Goal: Task Accomplishment & Management: Manage account settings

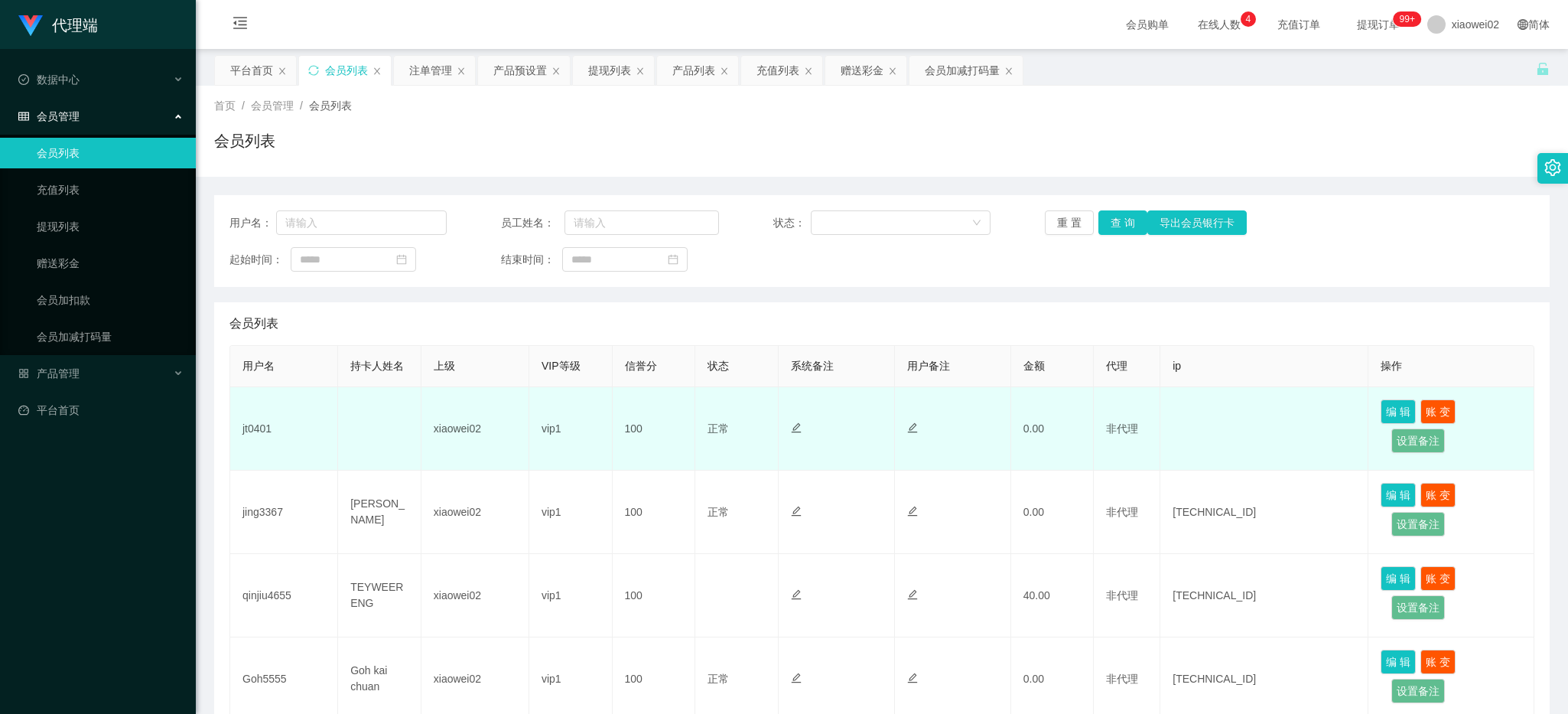
click at [262, 425] on td "jt0401" at bounding box center [284, 428] width 108 height 83
copy td "jt0401"
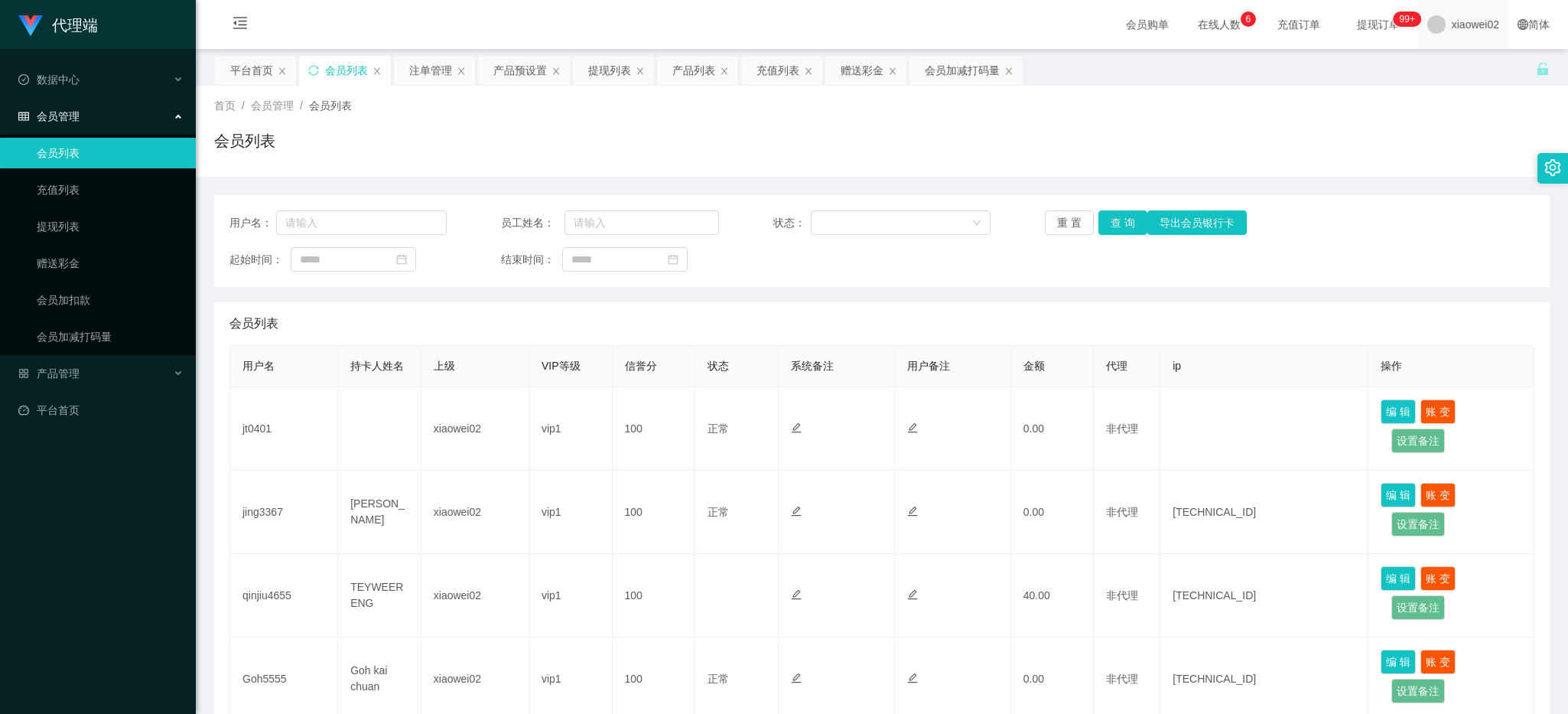
drag, startPoint x: 1474, startPoint y: 140, endPoint x: 1484, endPoint y: 5, distance: 135.4
click at [1474, 134] on div "会员列表" at bounding box center [882, 147] width 1336 height 36
click at [82, 371] on div "产品管理" at bounding box center [97, 373] width 196 height 31
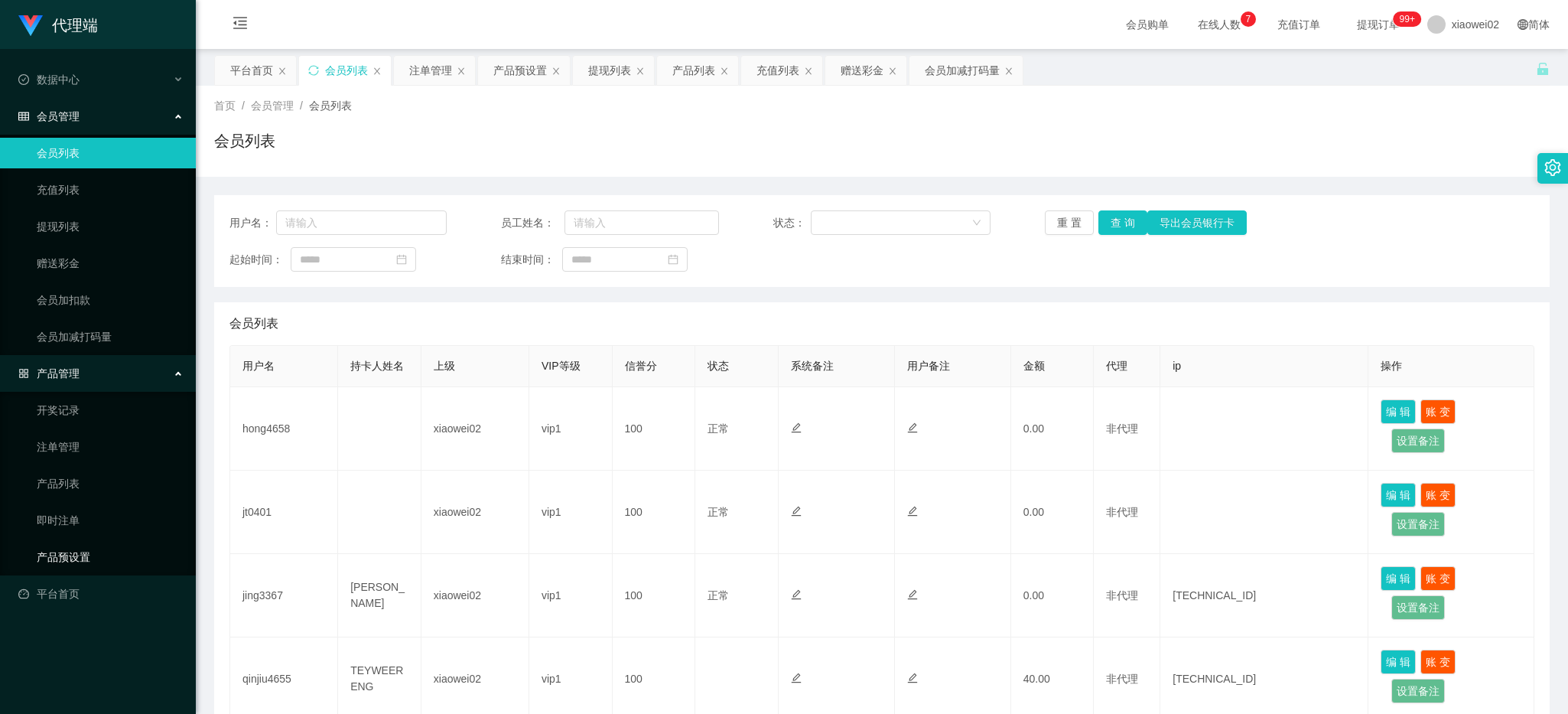
click at [112, 555] on link "产品预设置" at bounding box center [110, 557] width 147 height 31
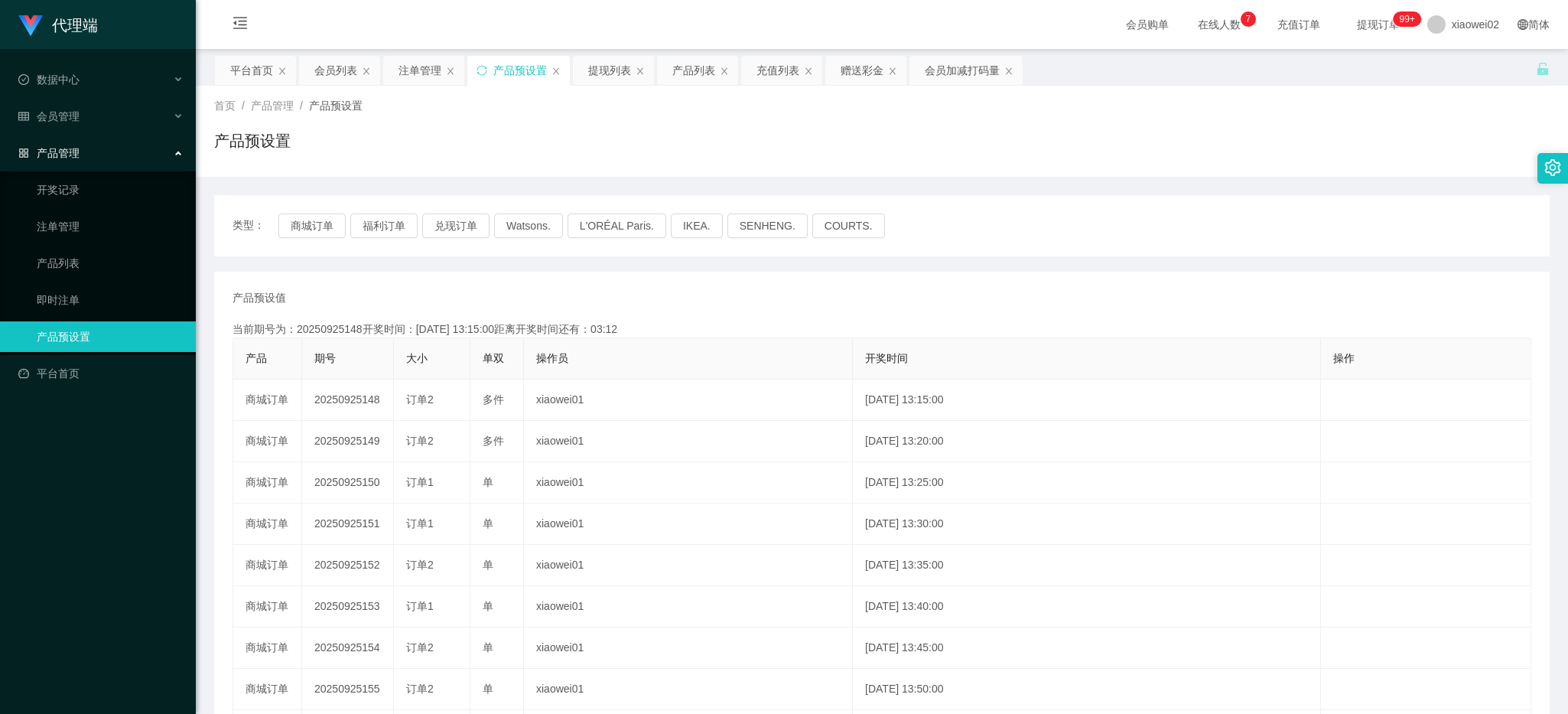
click at [105, 134] on li "会员管理" at bounding box center [97, 118] width 196 height 34
click at [114, 121] on div "会员管理" at bounding box center [97, 116] width 196 height 31
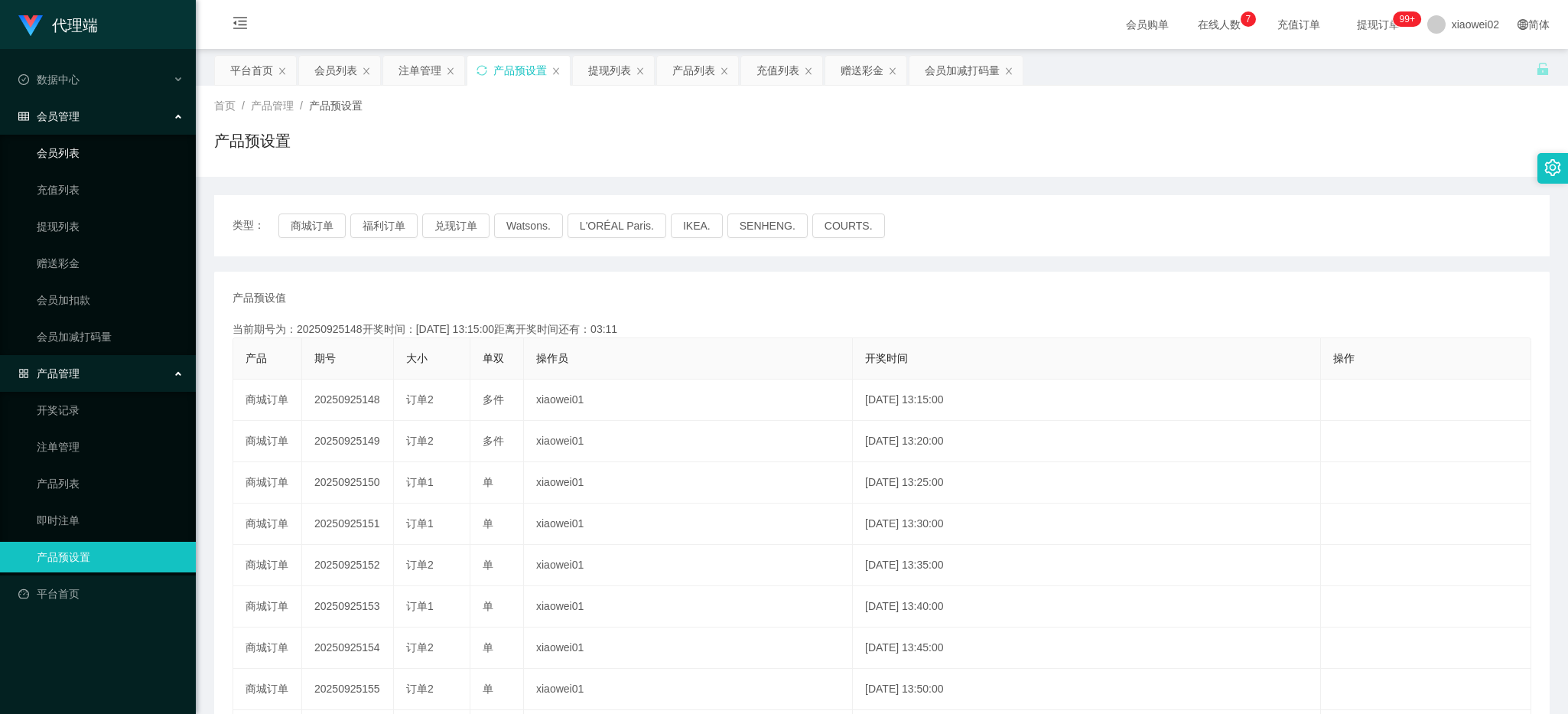
click at [117, 156] on link "会员列表" at bounding box center [110, 153] width 147 height 31
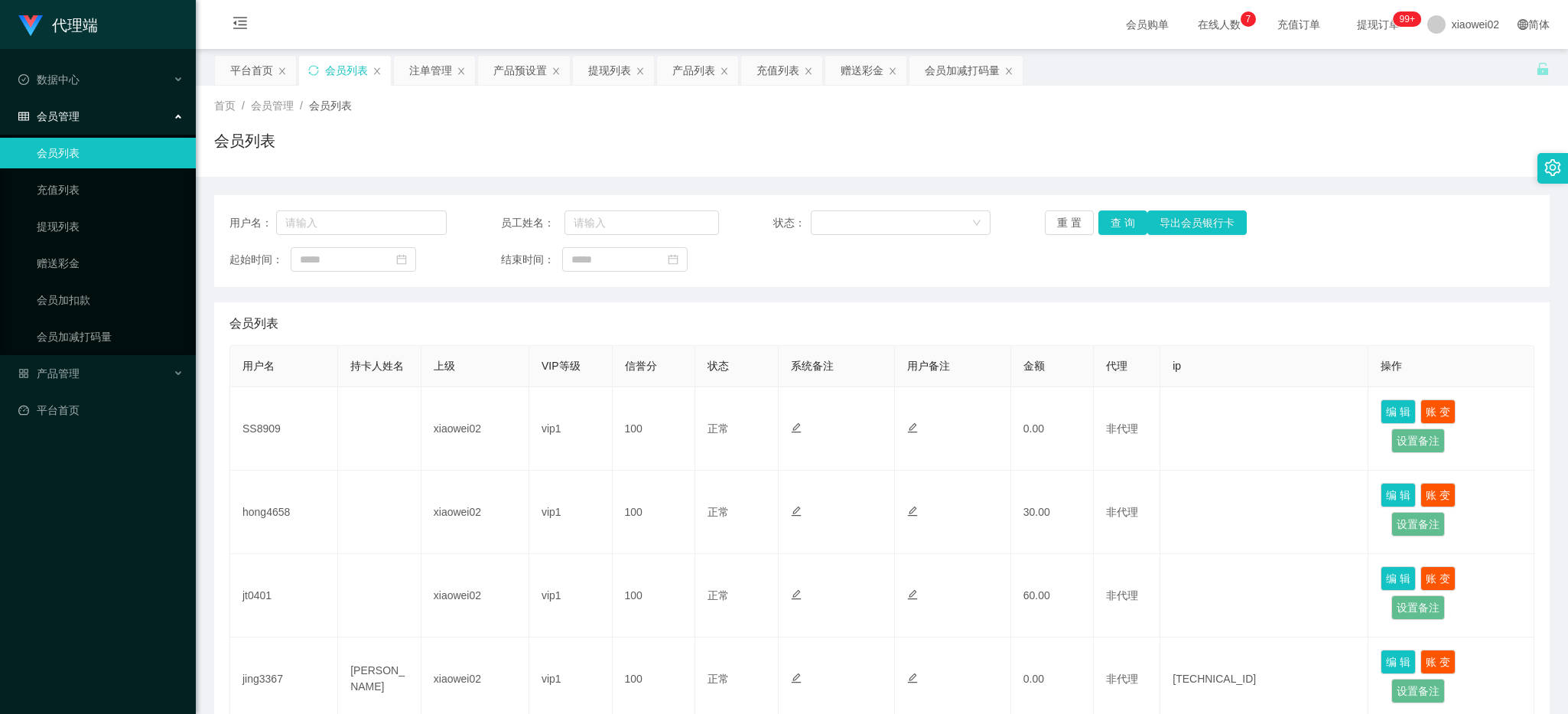
click at [823, 160] on div "会员列表" at bounding box center [882, 147] width 1336 height 36
click at [151, 226] on link "提现列表" at bounding box center [110, 226] width 147 height 31
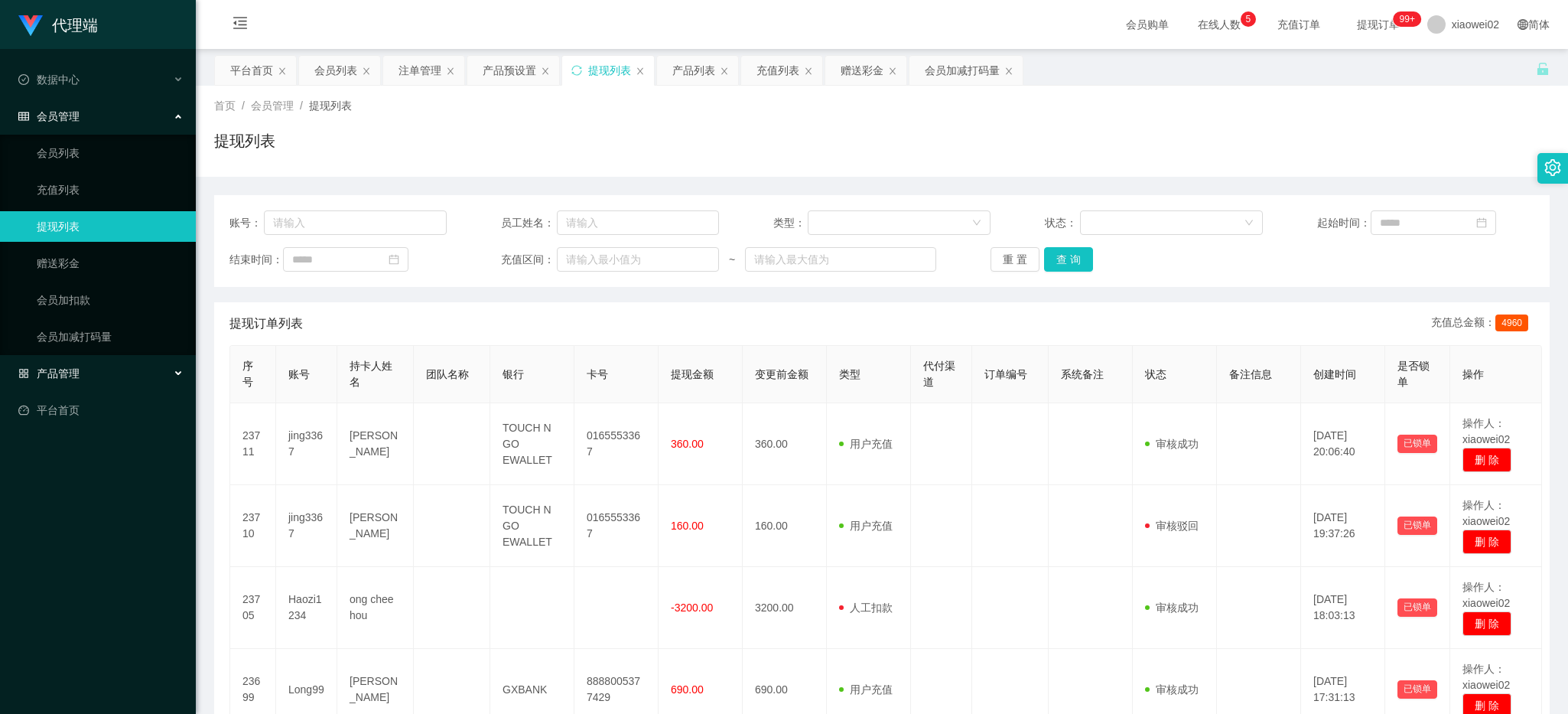
click at [81, 361] on div "产品管理" at bounding box center [97, 373] width 196 height 31
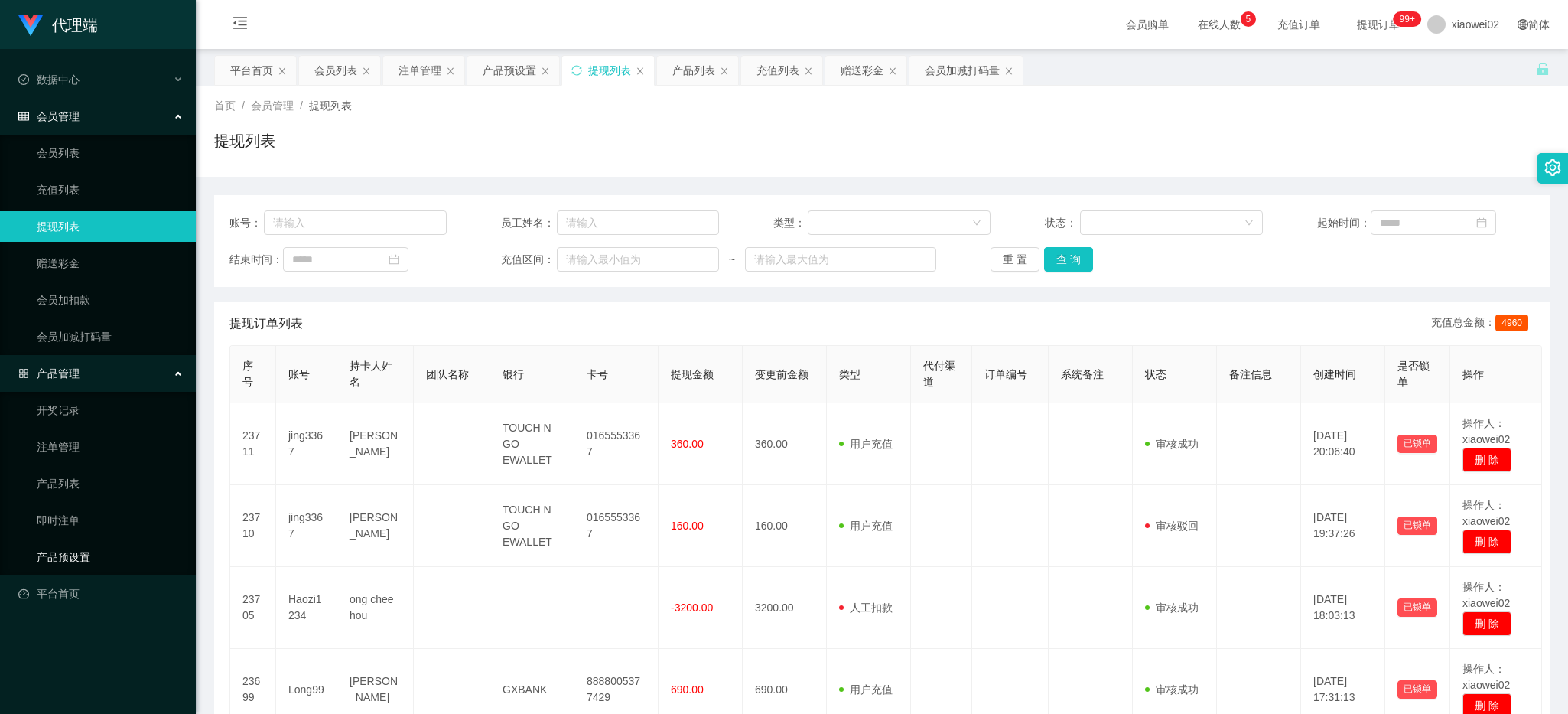
click at [73, 556] on link "产品预设置" at bounding box center [110, 557] width 147 height 31
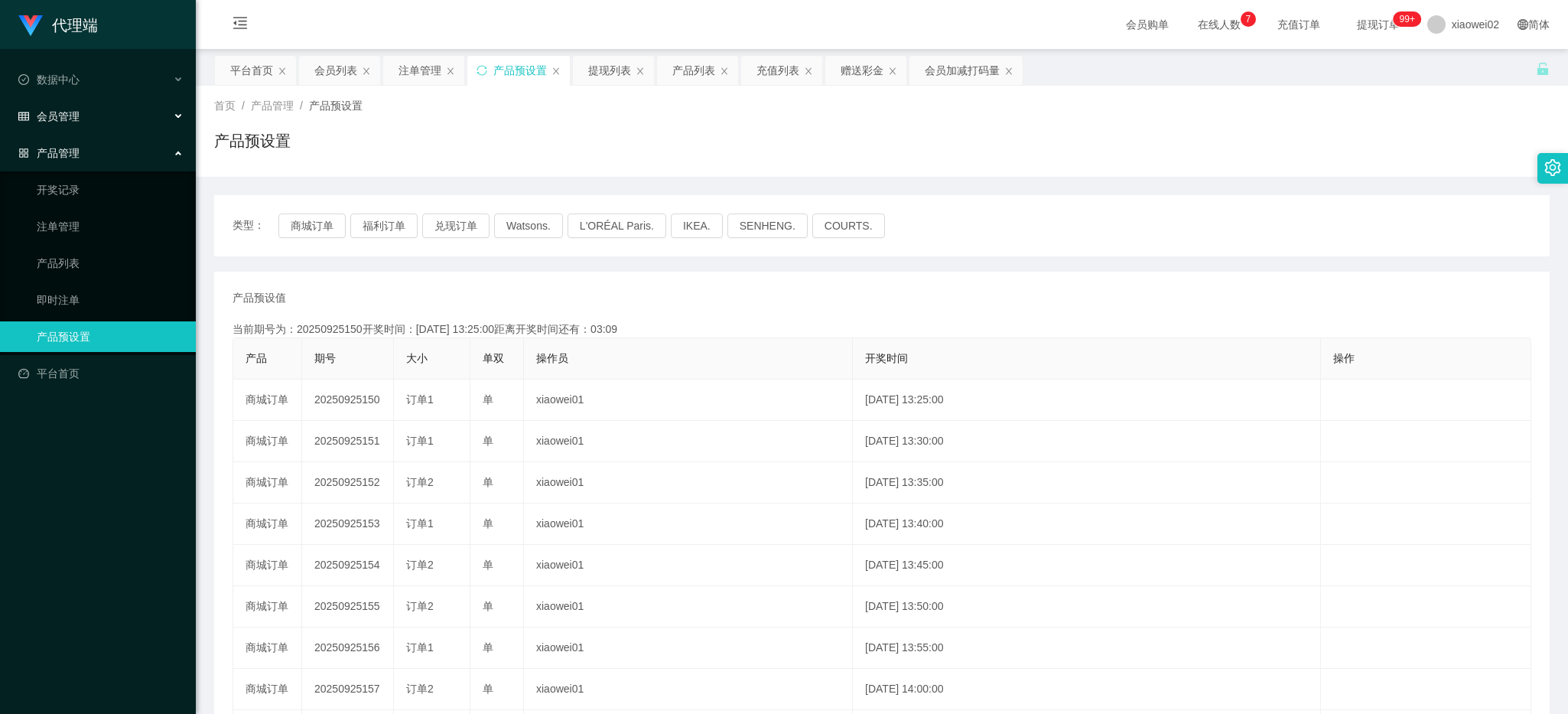
click at [73, 113] on span "会员管理" at bounding box center [49, 116] width 61 height 12
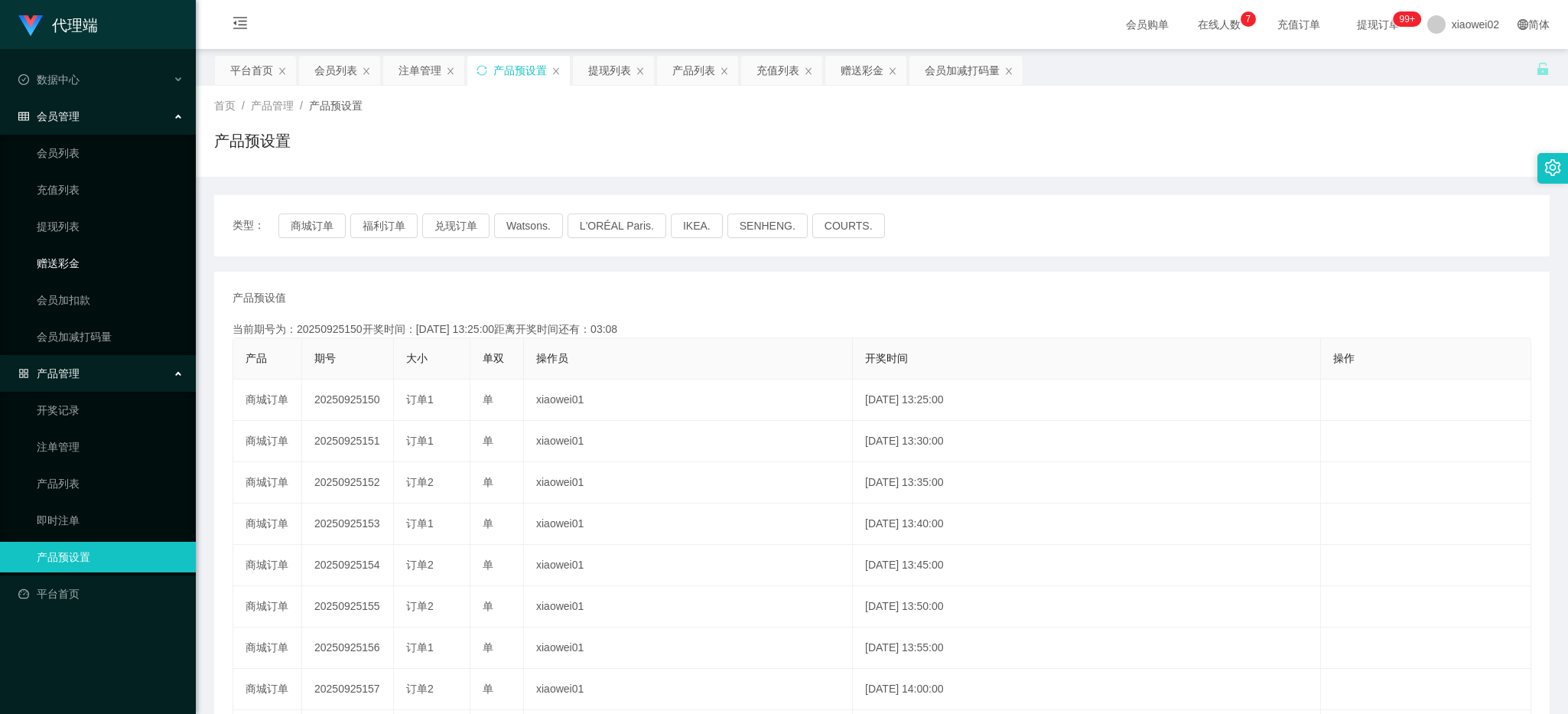
drag, startPoint x: 96, startPoint y: 261, endPoint x: 96, endPoint y: 223, distance: 38.0
click at [96, 259] on link "赠送彩金" at bounding box center [110, 263] width 147 height 31
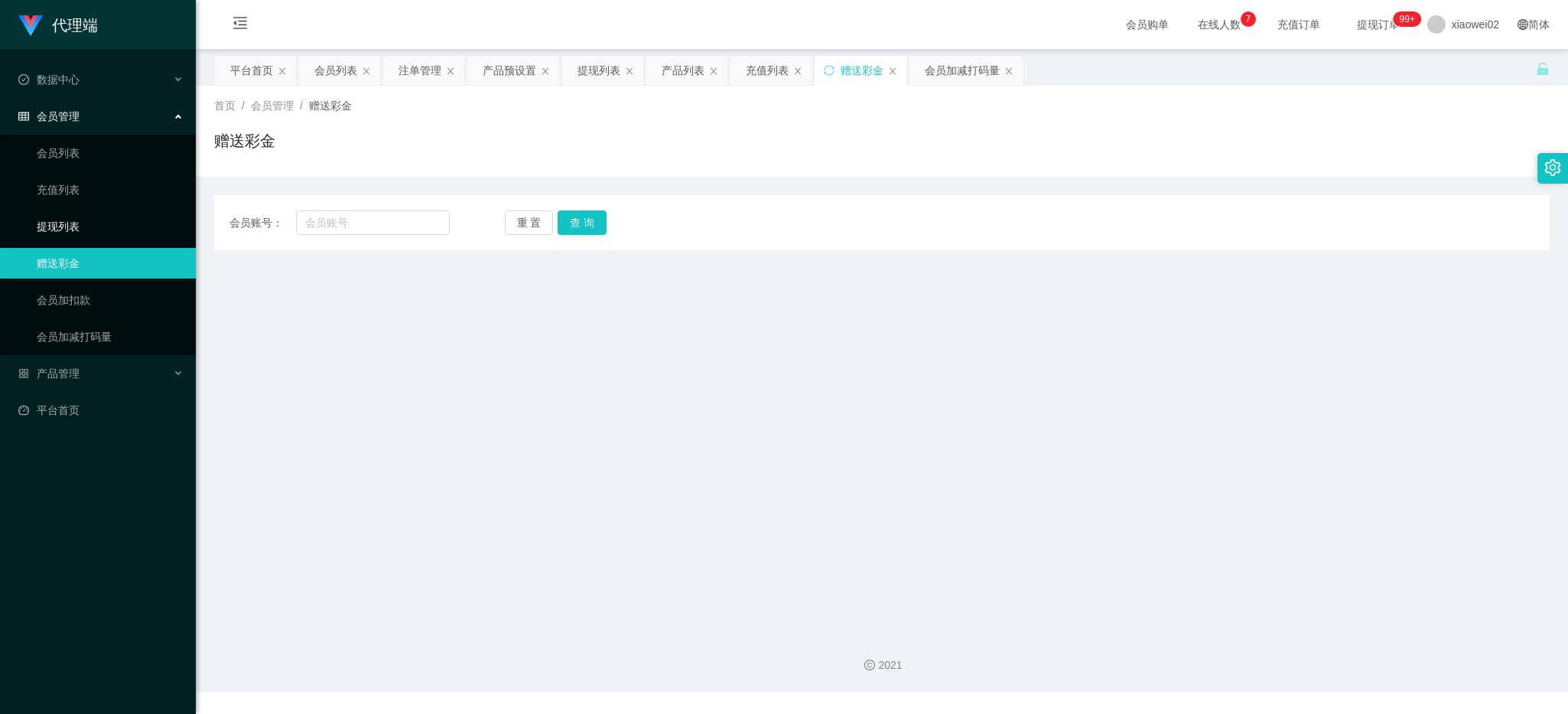
click at [94, 212] on link "提现列表" at bounding box center [110, 226] width 147 height 31
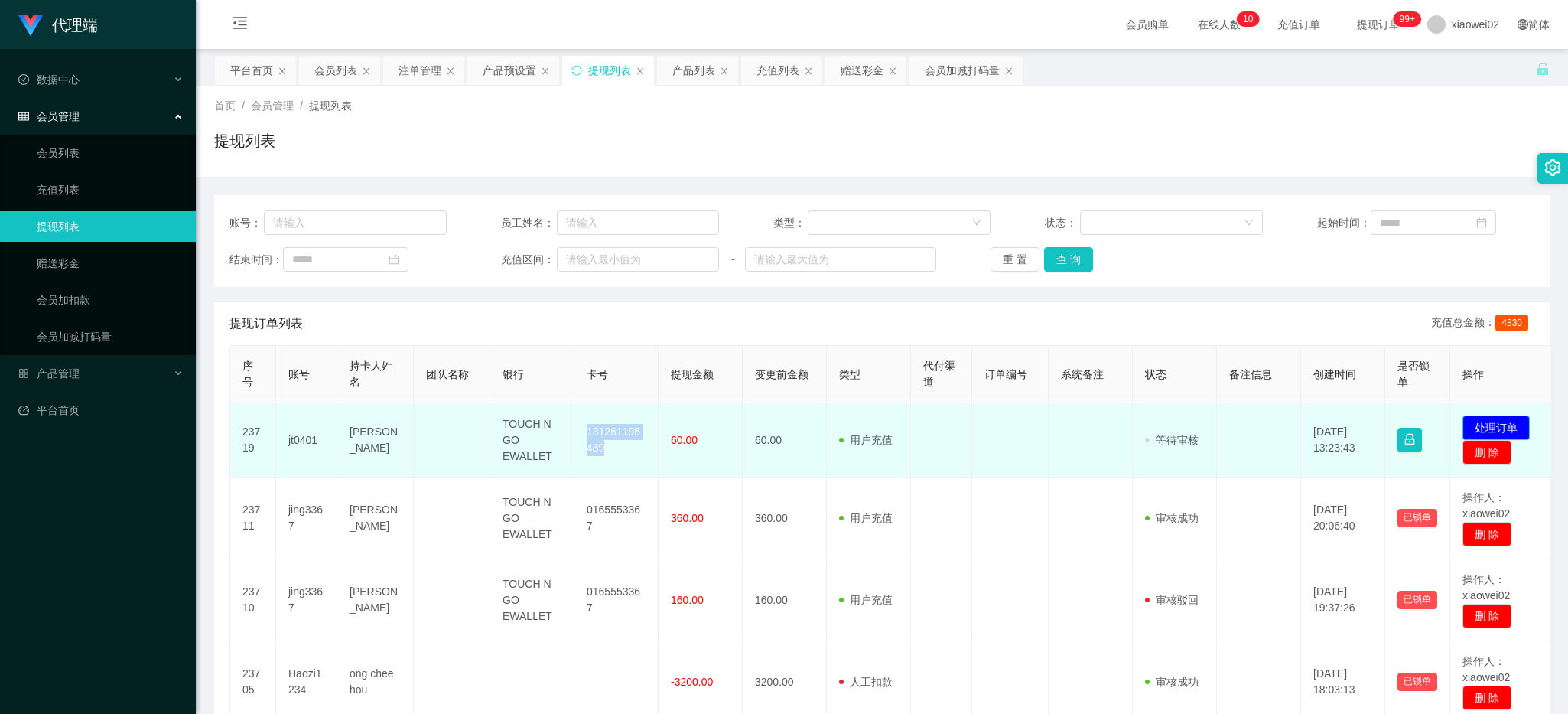
click at [1488, 417] on button "处理订单" at bounding box center [1496, 427] width 67 height 24
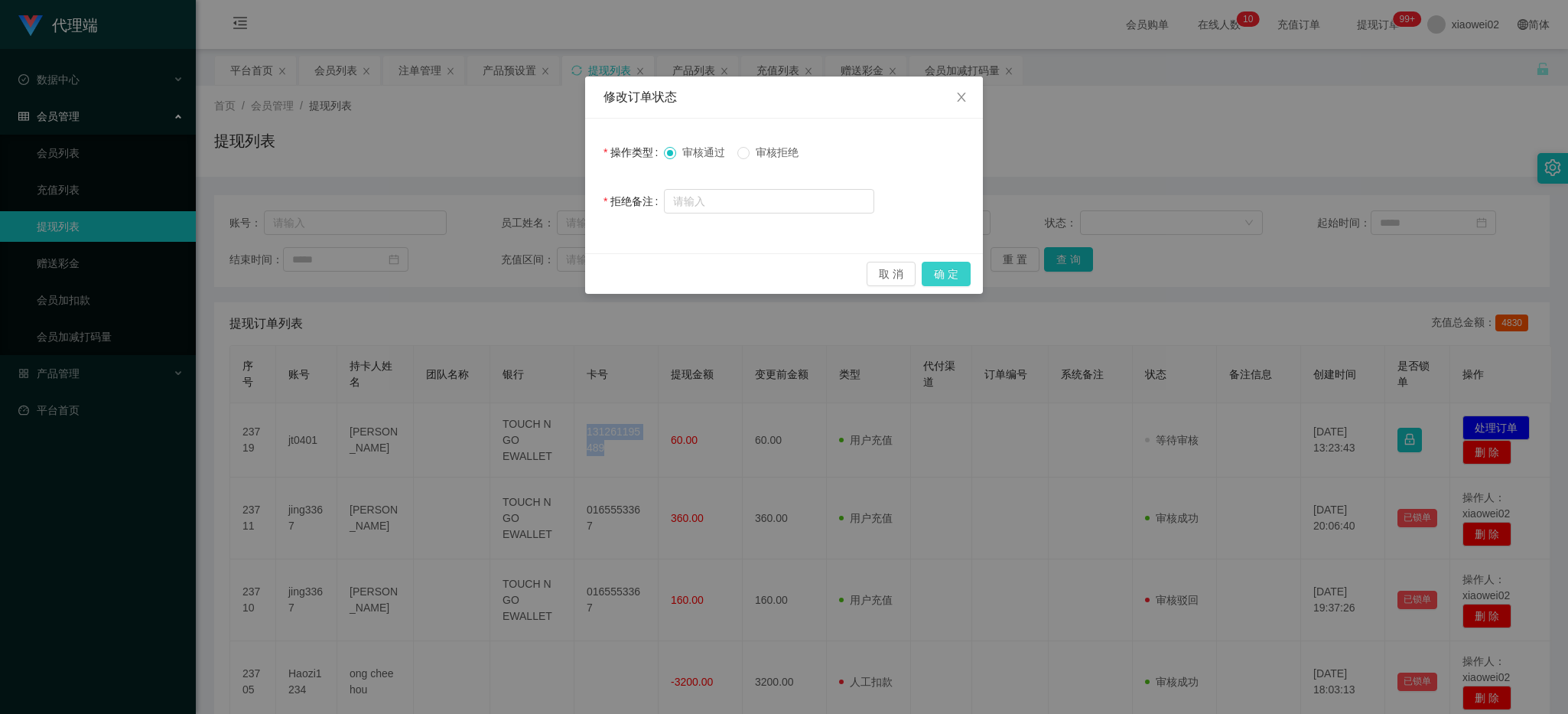
click at [960, 264] on button "确 定" at bounding box center [946, 274] width 49 height 24
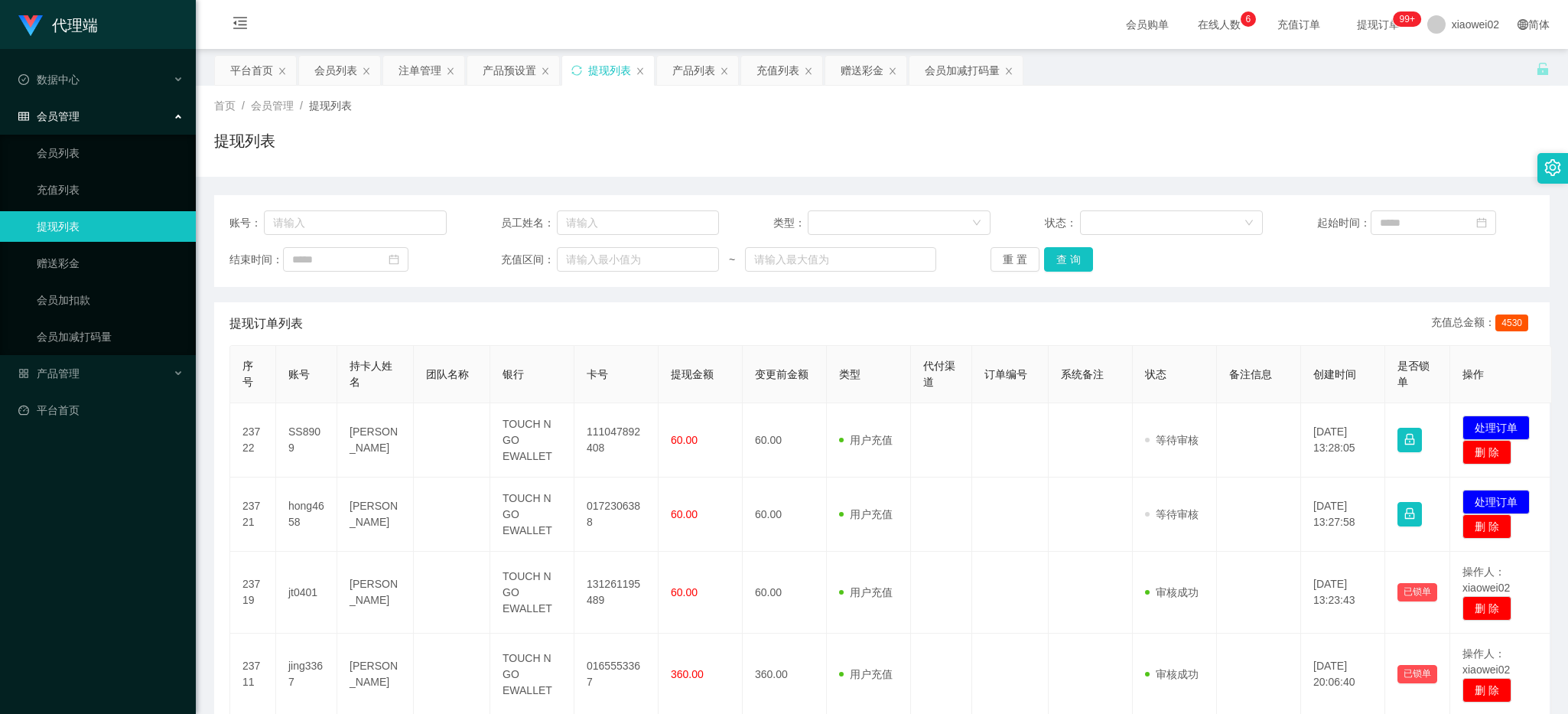
click at [813, 336] on div "提现订单列表 充值总金额： 4530" at bounding box center [881, 324] width 1305 height 43
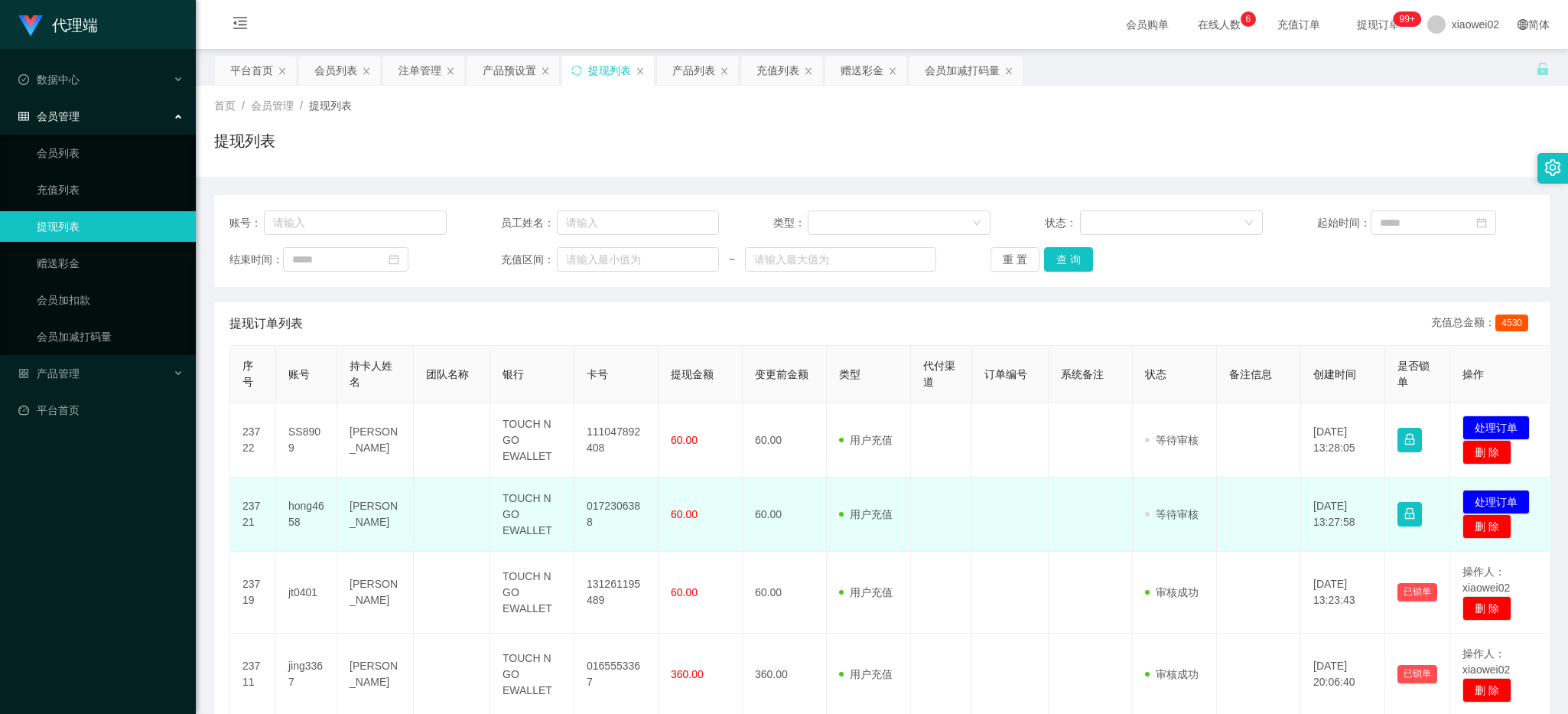
click at [618, 511] on td "0172306388" at bounding box center [616, 514] width 84 height 74
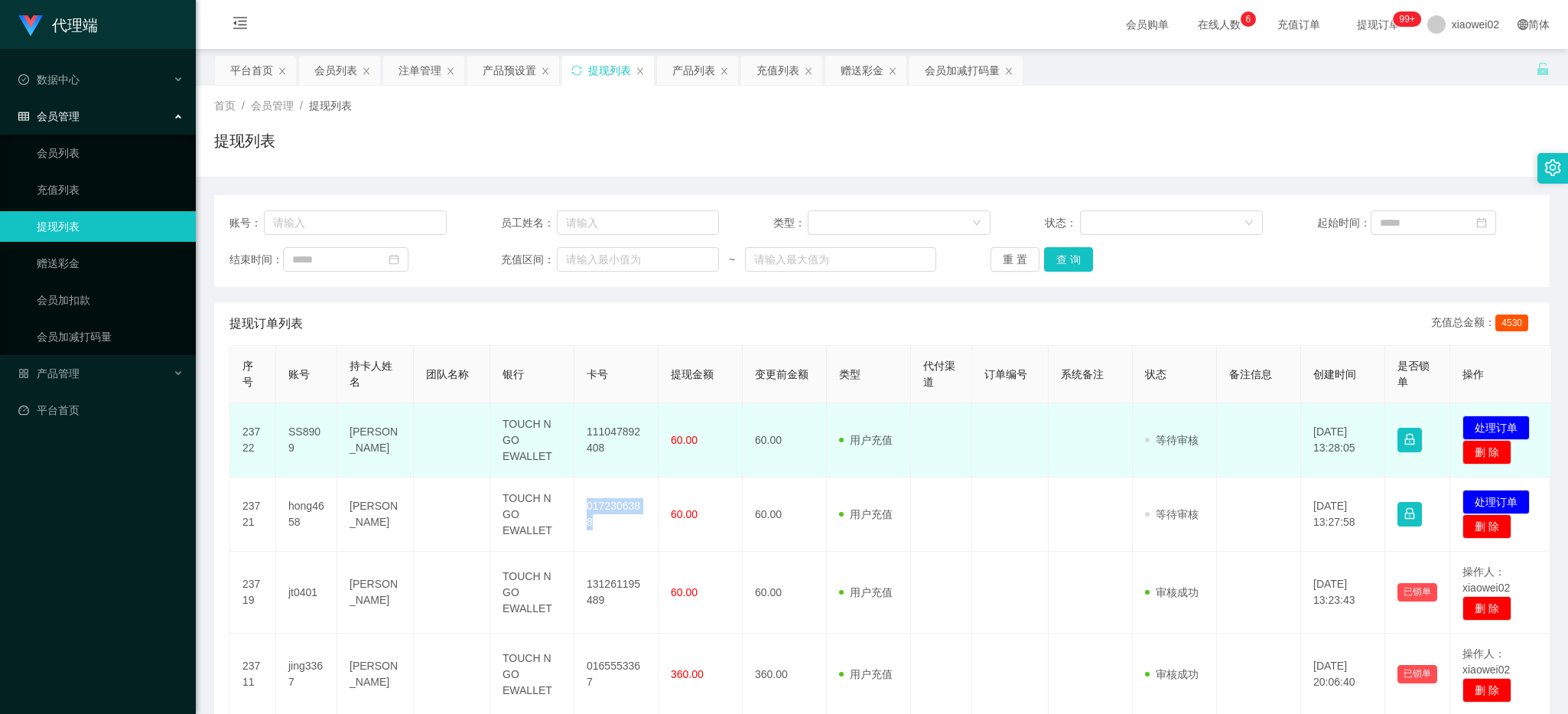
copy td "0172306388"
click at [1470, 426] on button "处理订单" at bounding box center [1496, 427] width 67 height 24
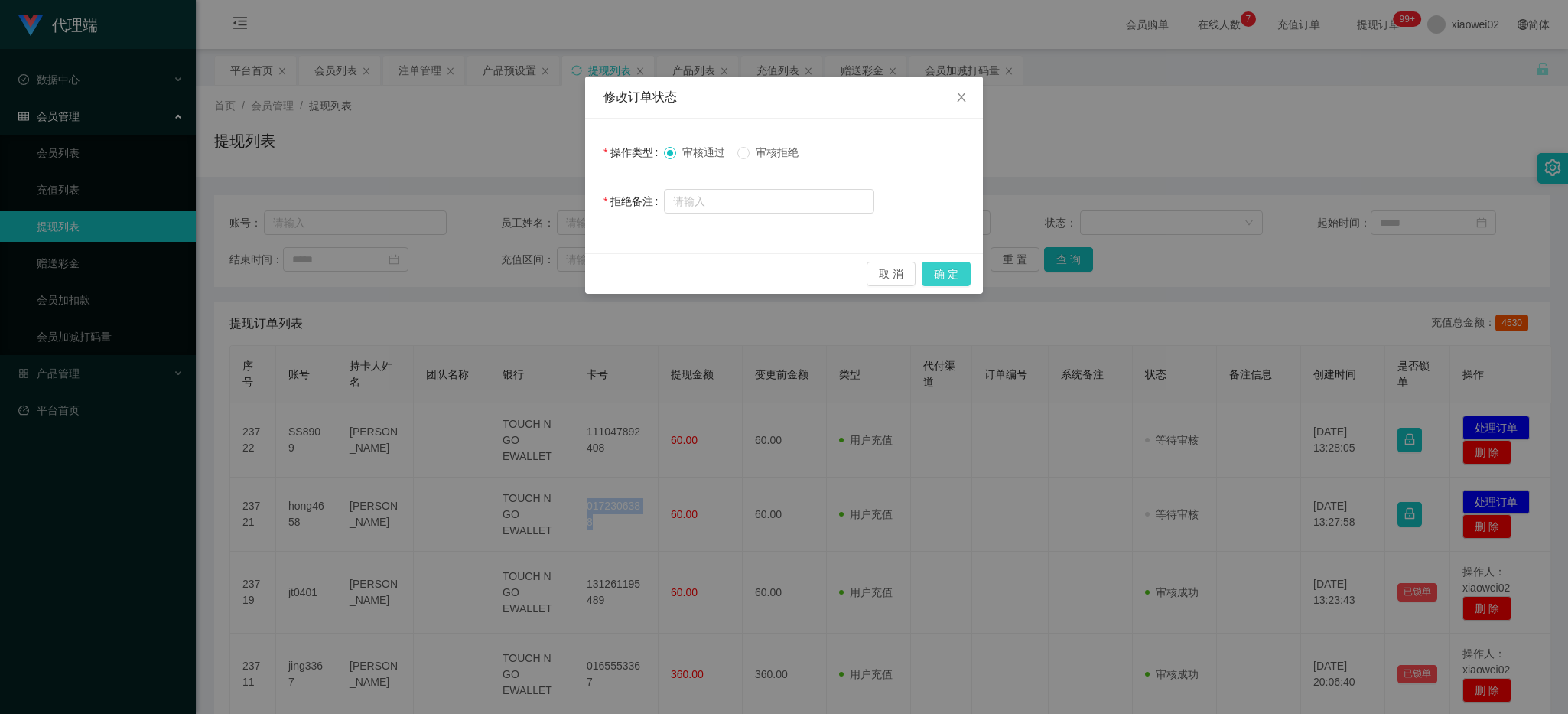
click at [962, 266] on button "确 定" at bounding box center [946, 274] width 49 height 24
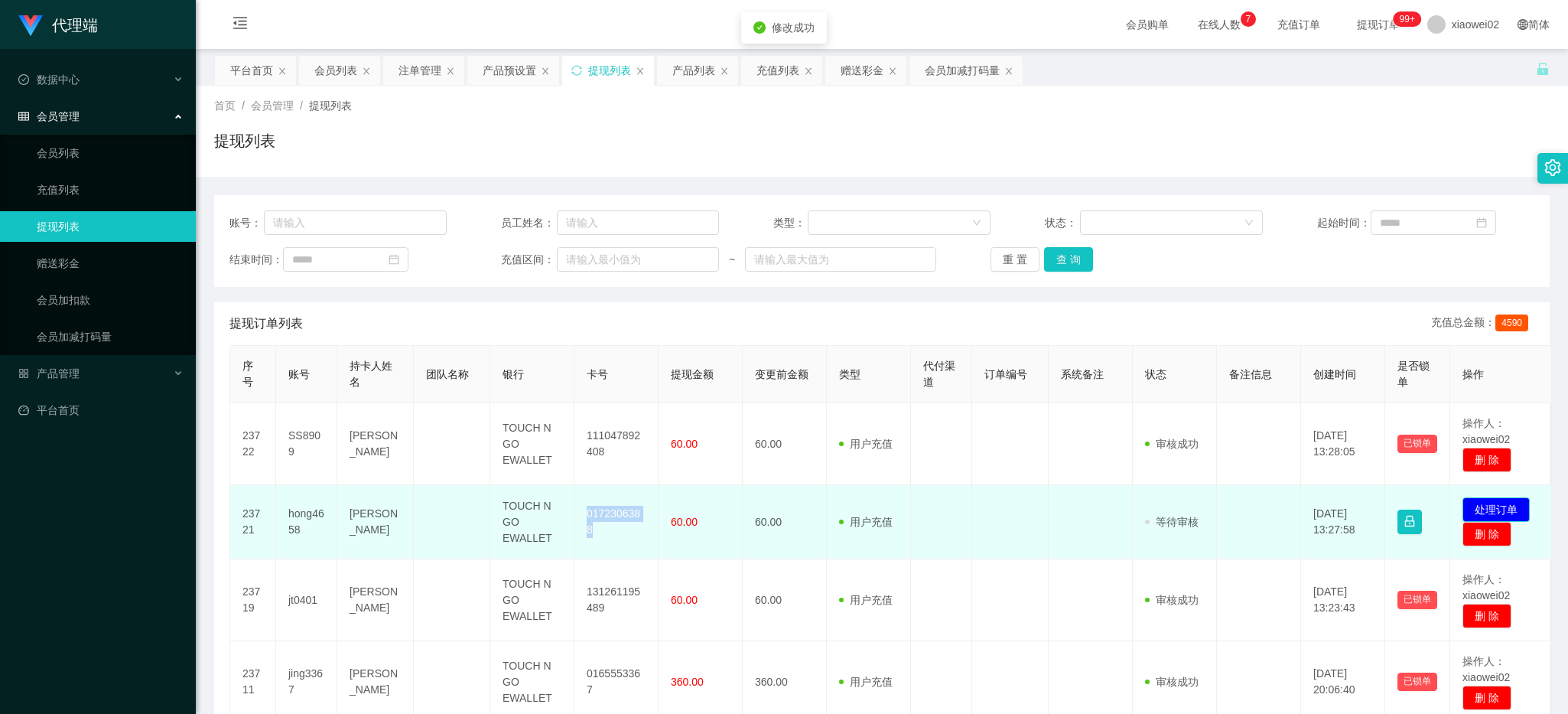
click at [1487, 503] on button "处理订单" at bounding box center [1496, 510] width 67 height 24
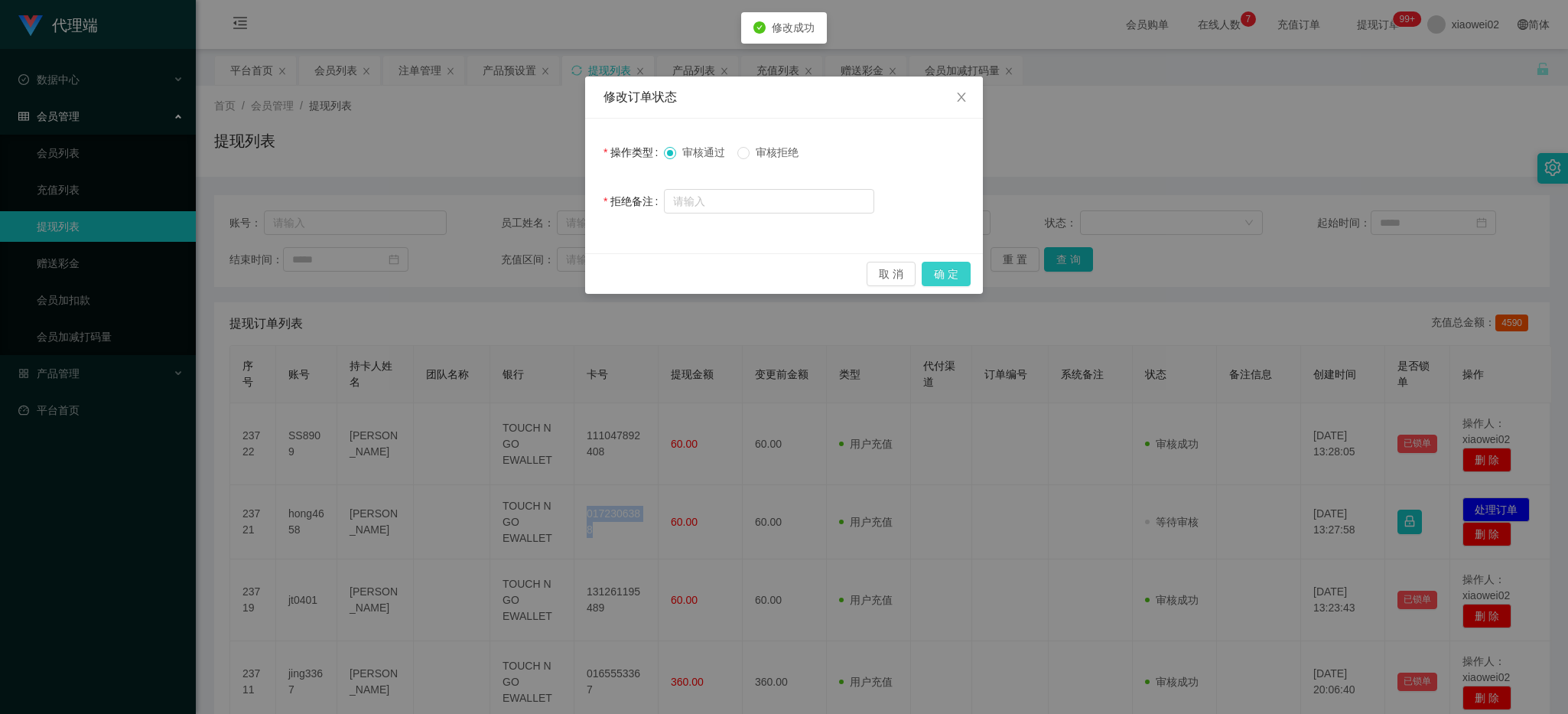
click at [935, 280] on button "确 定" at bounding box center [946, 274] width 49 height 24
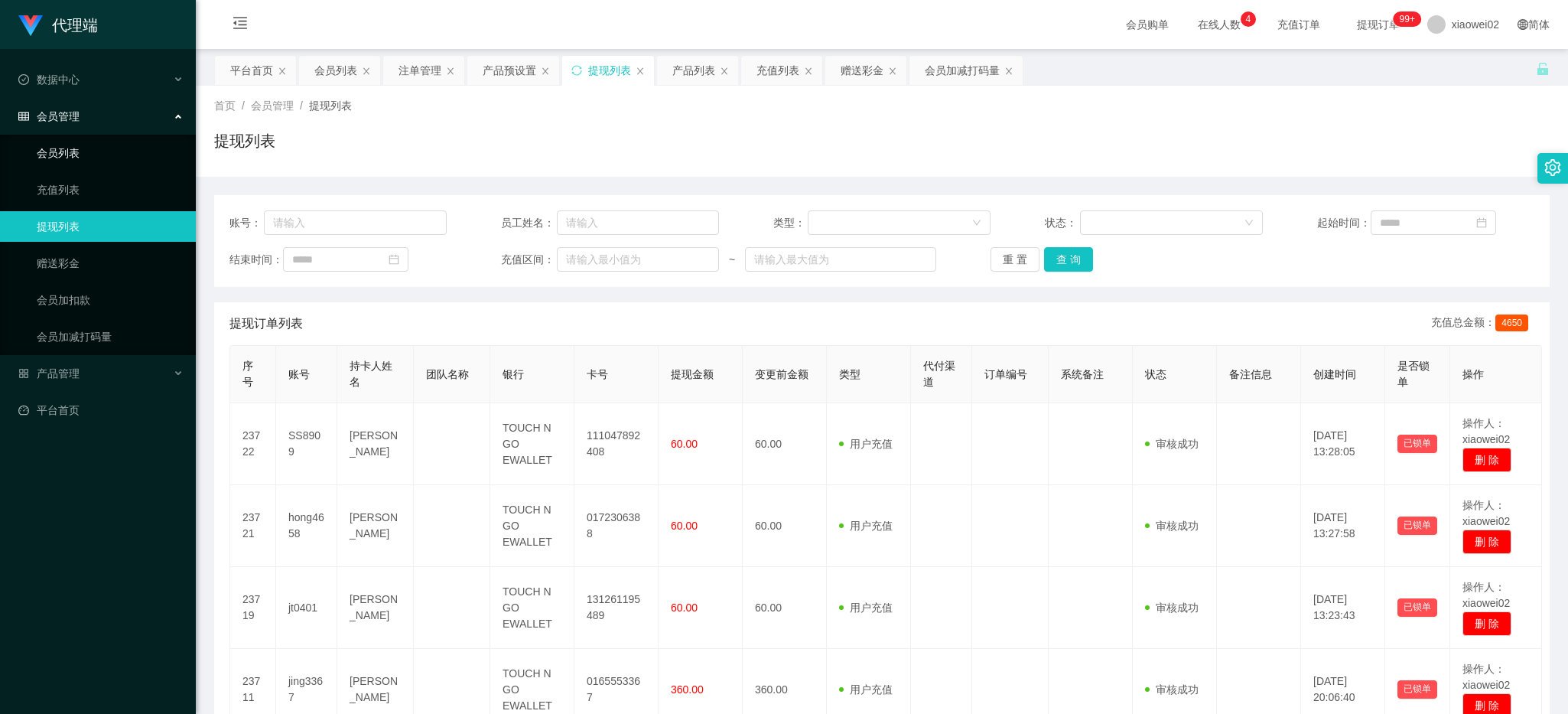
click at [116, 138] on link "会员列表" at bounding box center [110, 153] width 147 height 31
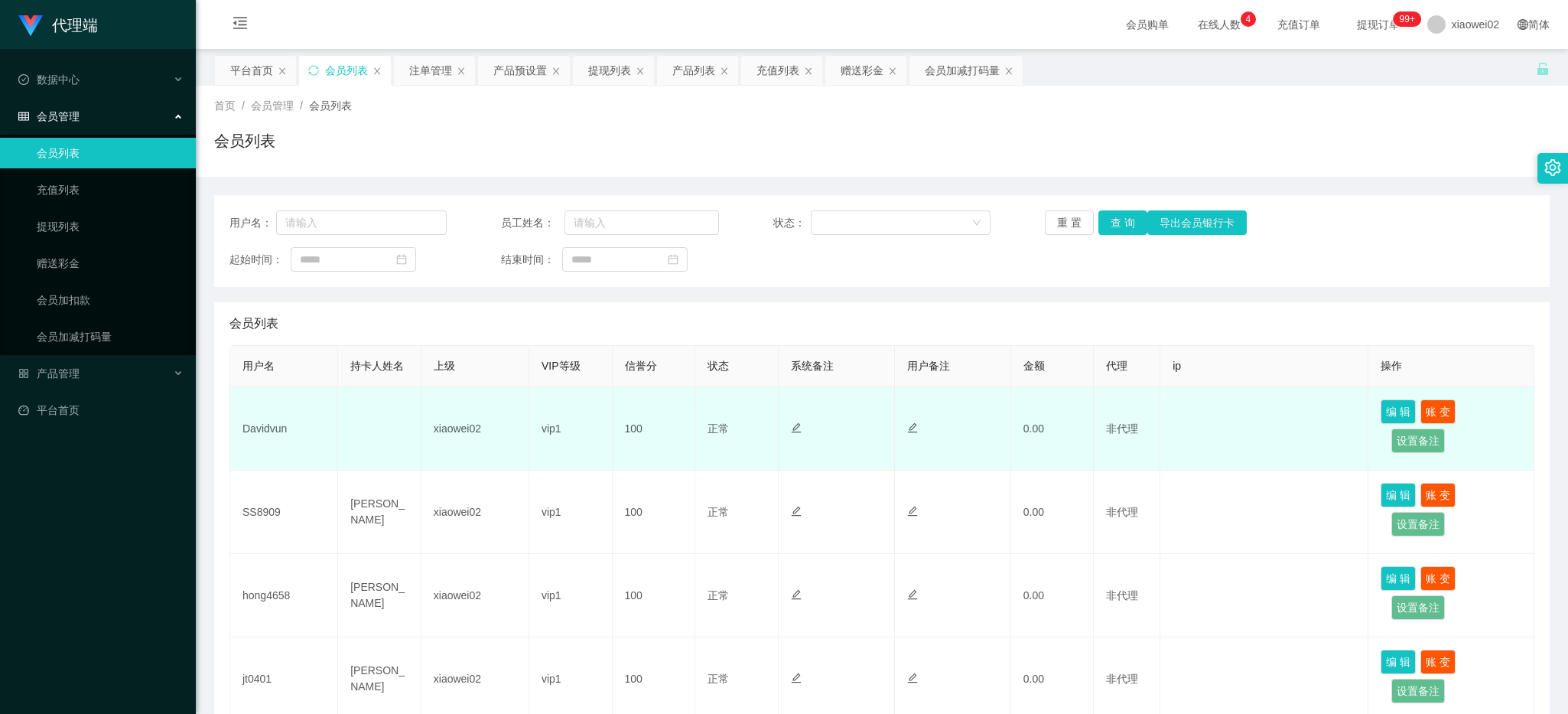
click at [268, 427] on td "Davidvun" at bounding box center [284, 428] width 108 height 83
copy td "Davidvun"
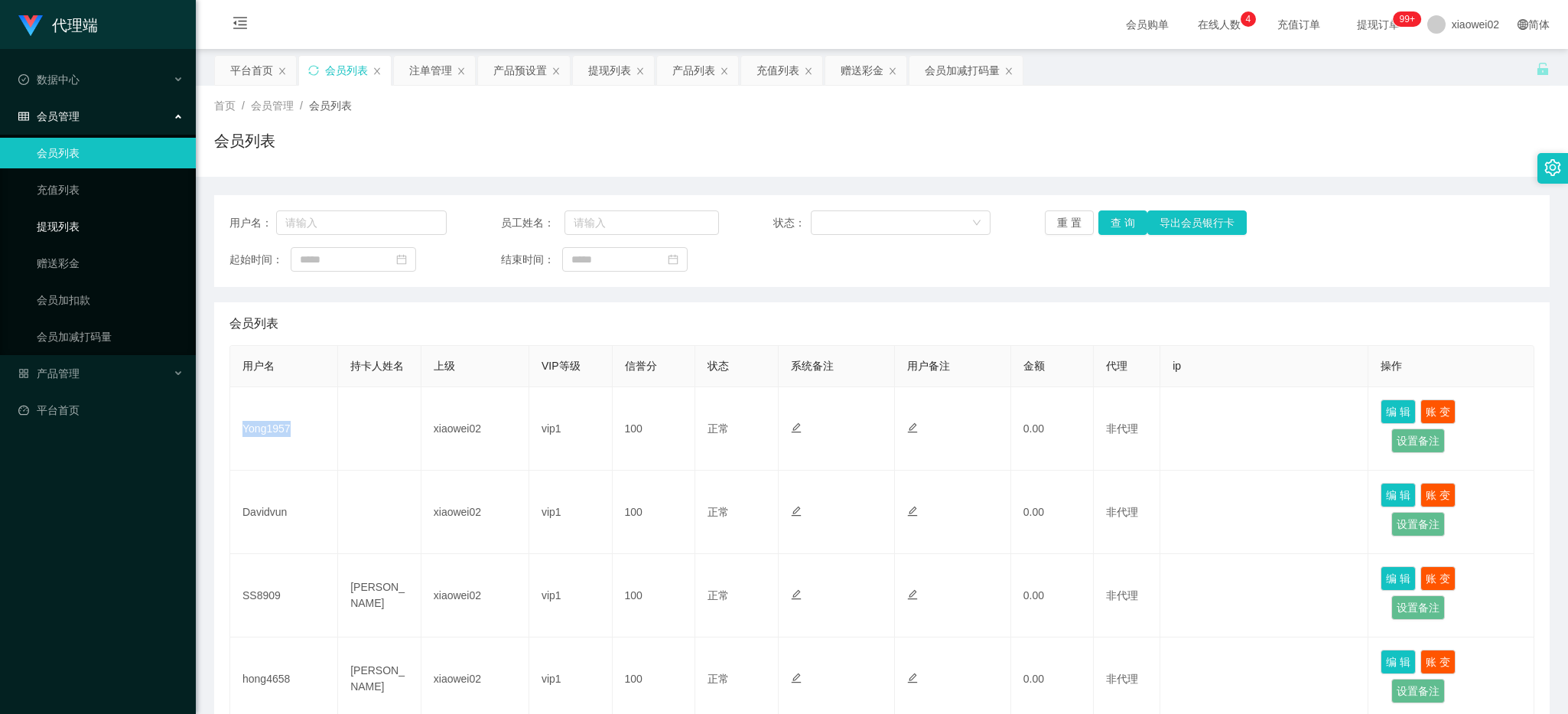
click at [94, 231] on link "提现列表" at bounding box center [110, 226] width 147 height 31
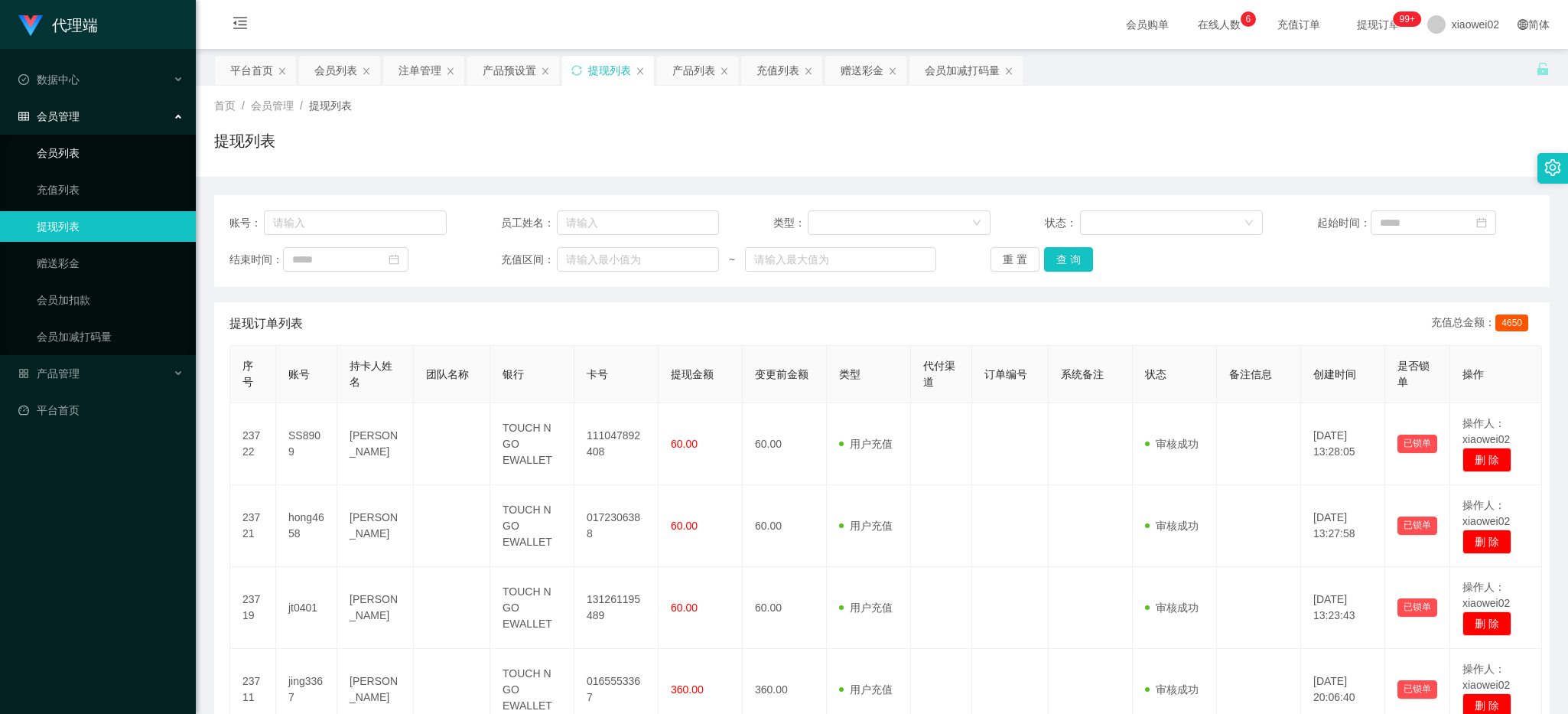
click at [65, 158] on link "会员列表" at bounding box center [110, 153] width 147 height 31
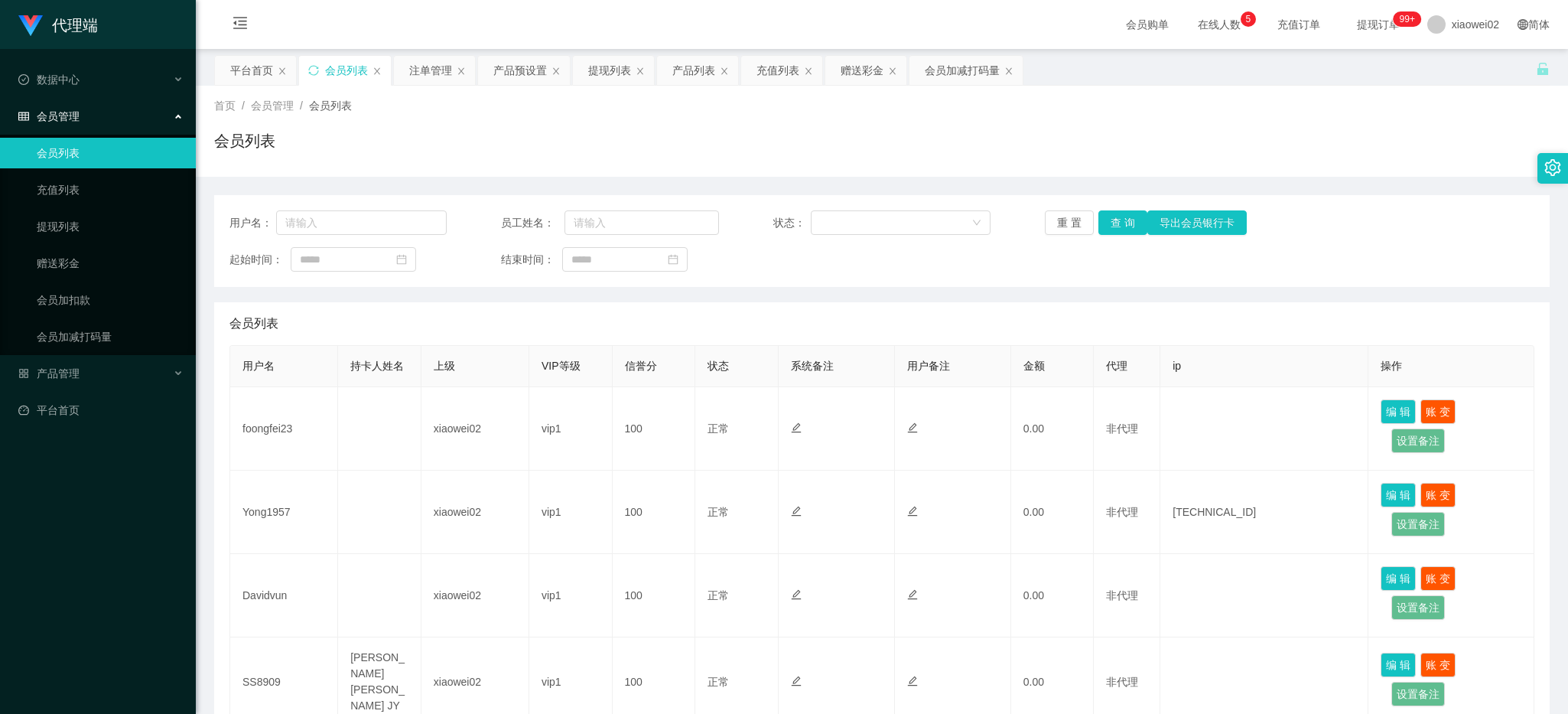
drag, startPoint x: 527, startPoint y: 350, endPoint x: 578, endPoint y: 304, distance: 68.7
click at [529, 350] on th "VIP等级" at bounding box center [570, 366] width 83 height 41
click at [56, 369] on span "产品管理" at bounding box center [49, 373] width 61 height 12
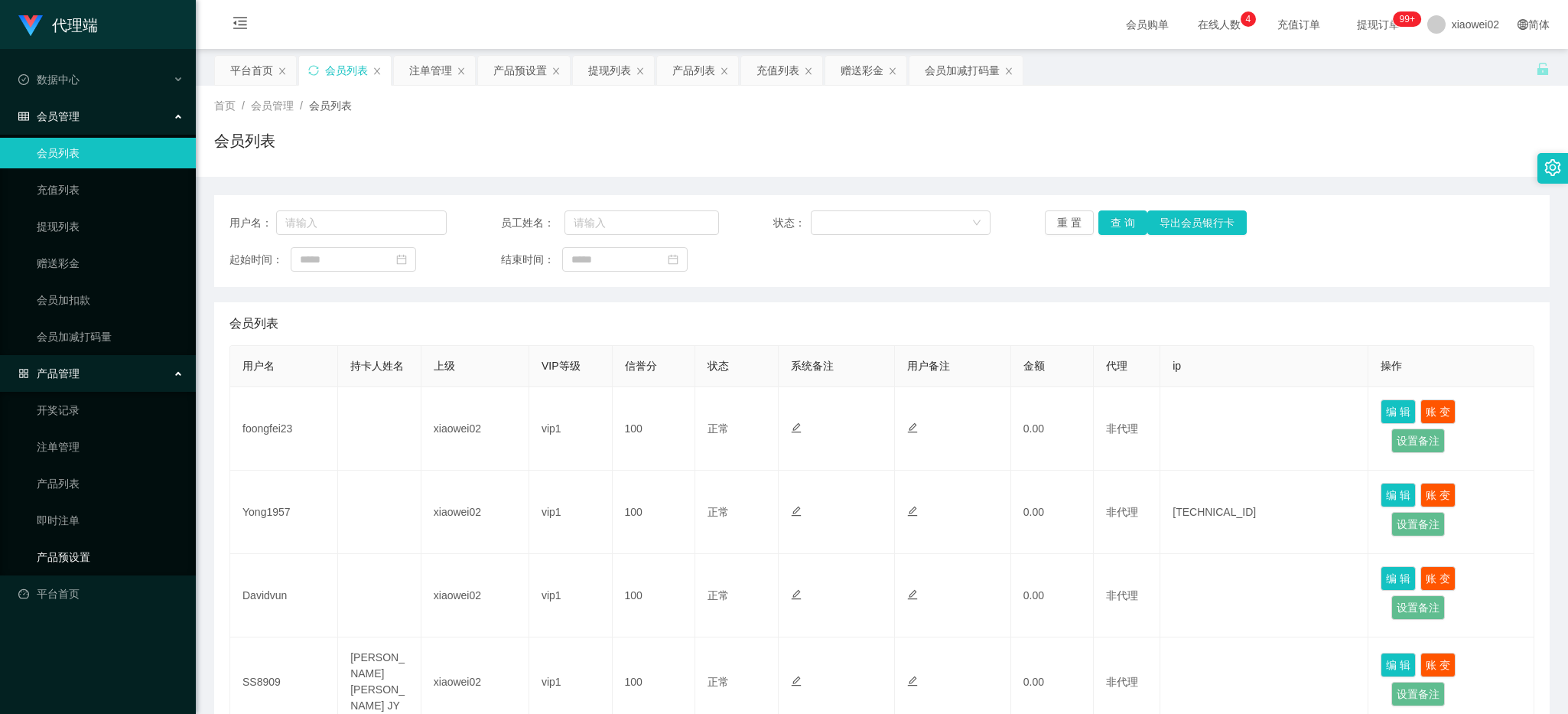
click at [86, 569] on link "产品预设置" at bounding box center [110, 557] width 147 height 31
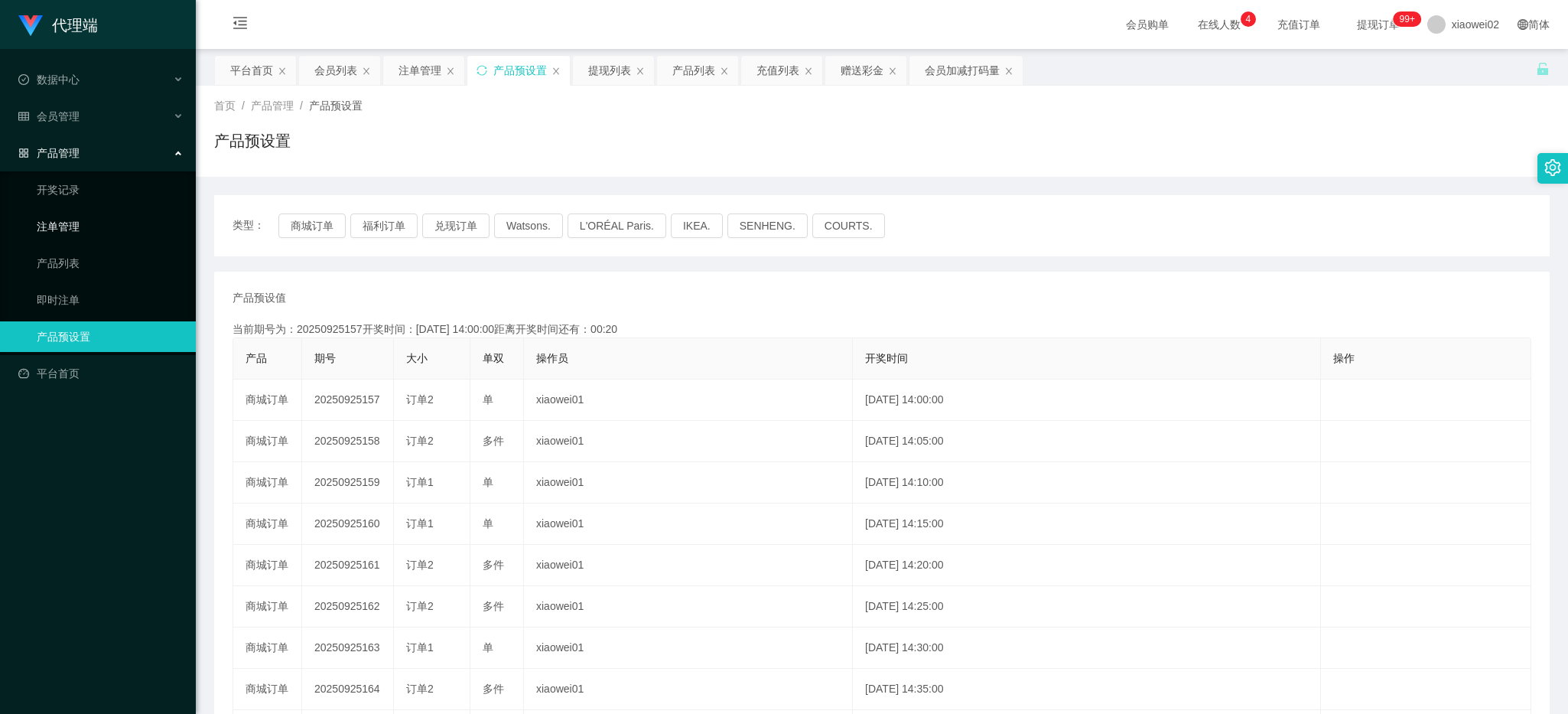
click at [90, 216] on link "注单管理" at bounding box center [110, 226] width 147 height 31
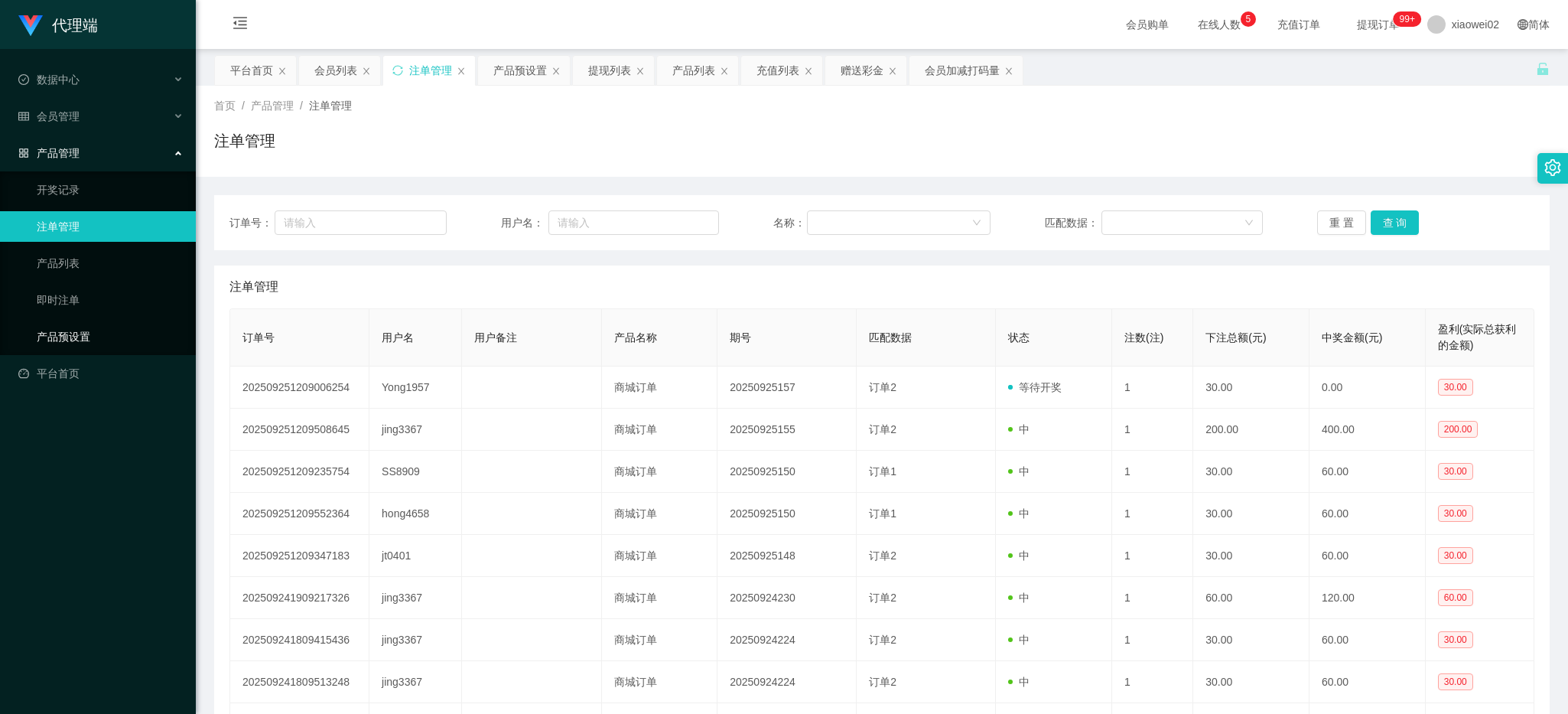
drag, startPoint x: 92, startPoint y: 330, endPoint x: 86, endPoint y: 280, distance: 50.4
click at [92, 329] on link "产品预设置" at bounding box center [110, 336] width 147 height 31
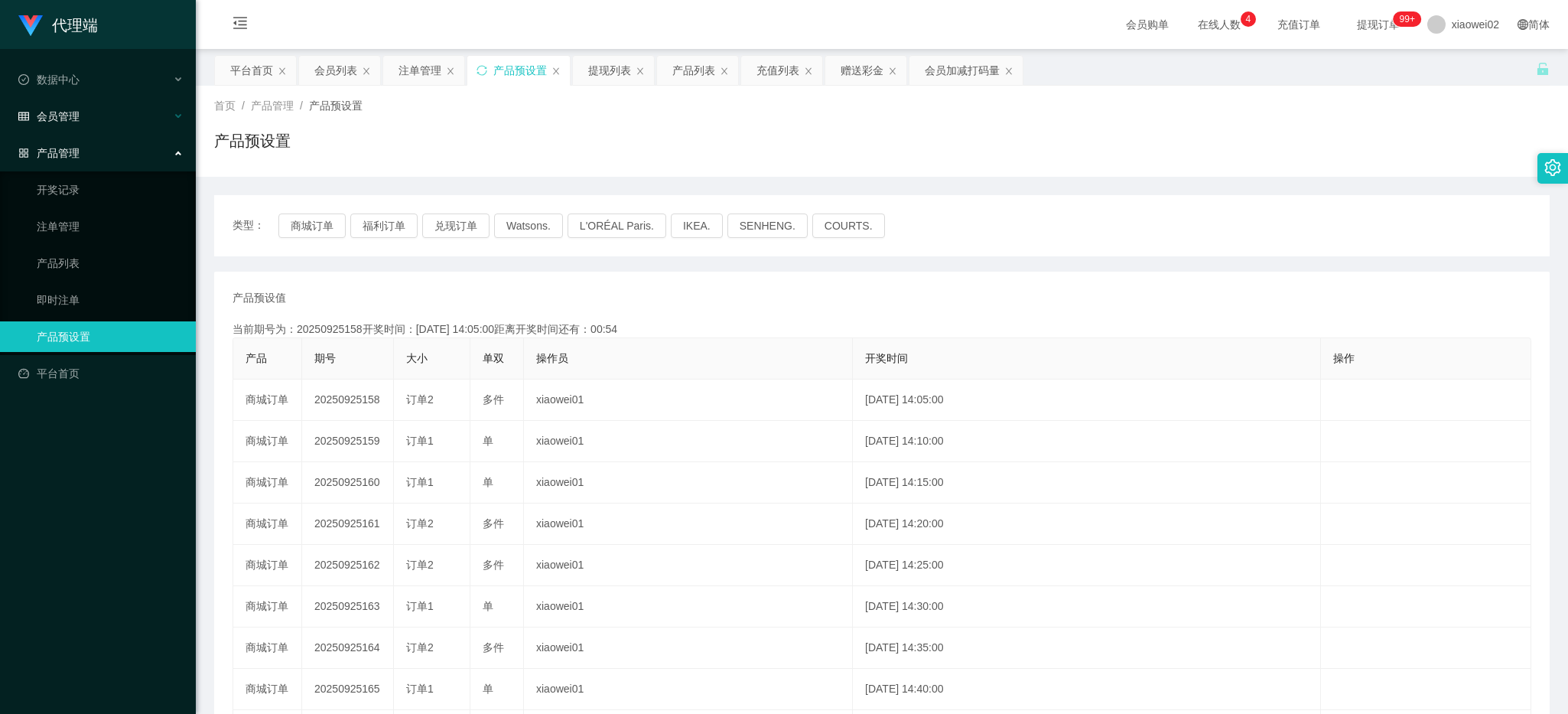
click at [90, 116] on div "会员管理" at bounding box center [97, 116] width 196 height 31
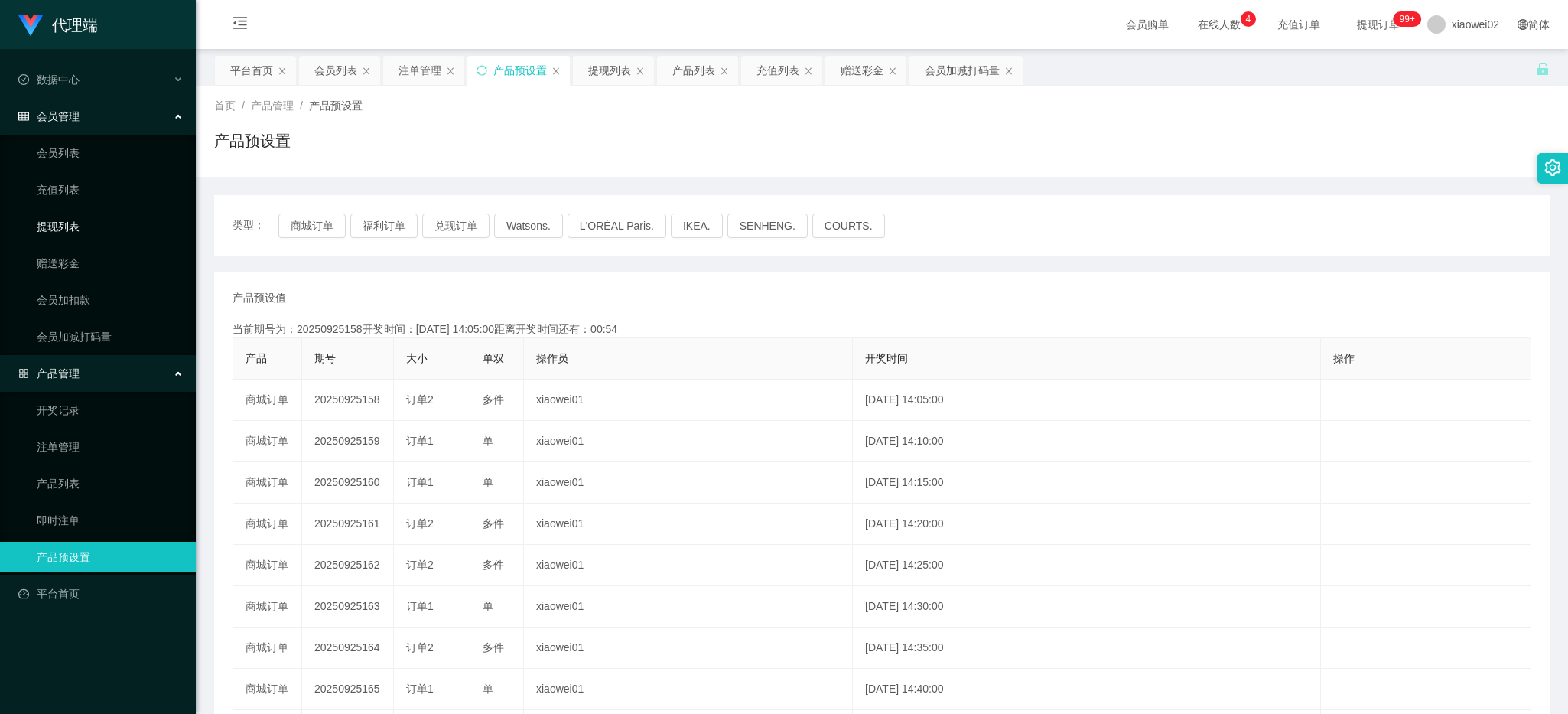
click at [81, 222] on link "提现列表" at bounding box center [110, 226] width 147 height 31
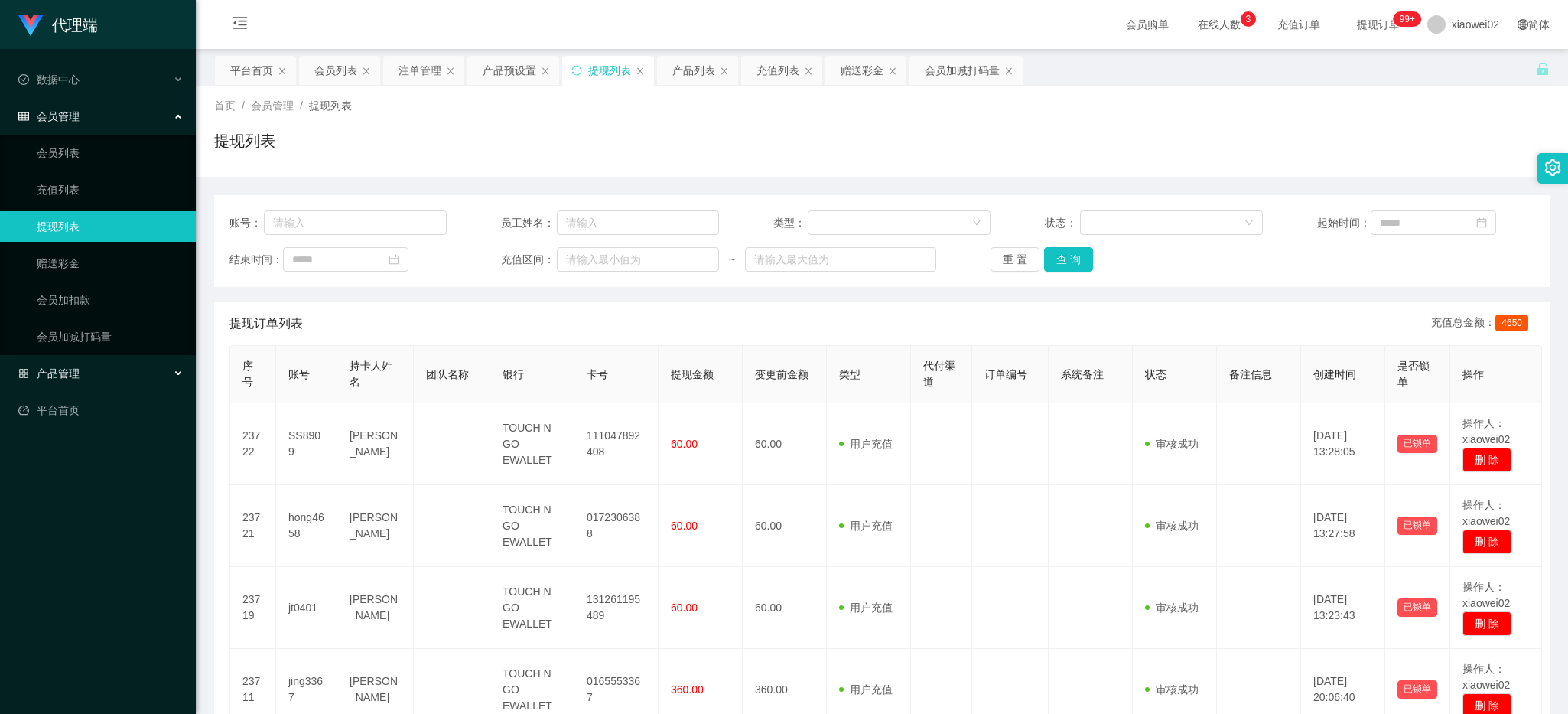
click at [70, 368] on span "产品管理" at bounding box center [49, 373] width 61 height 12
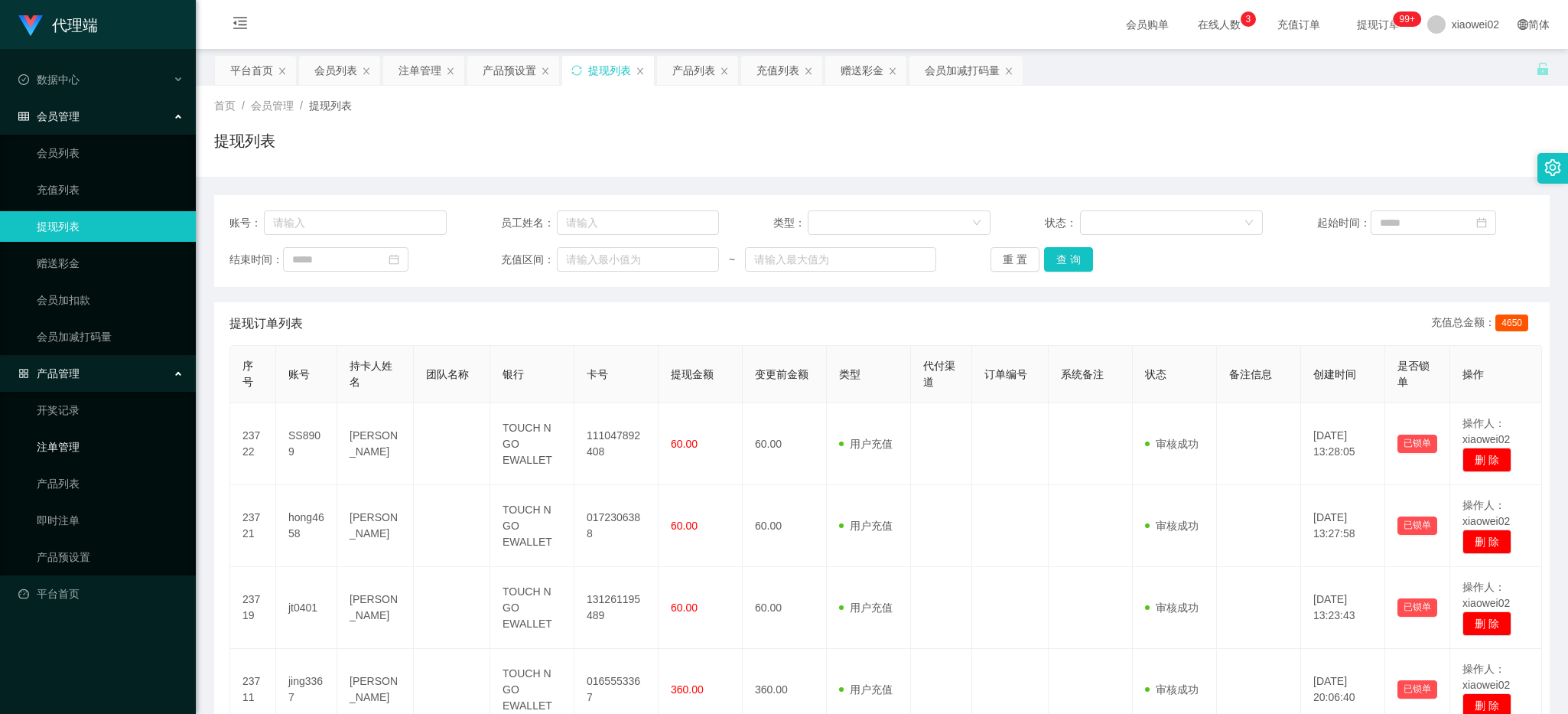
click at [73, 452] on link "注单管理" at bounding box center [110, 447] width 147 height 31
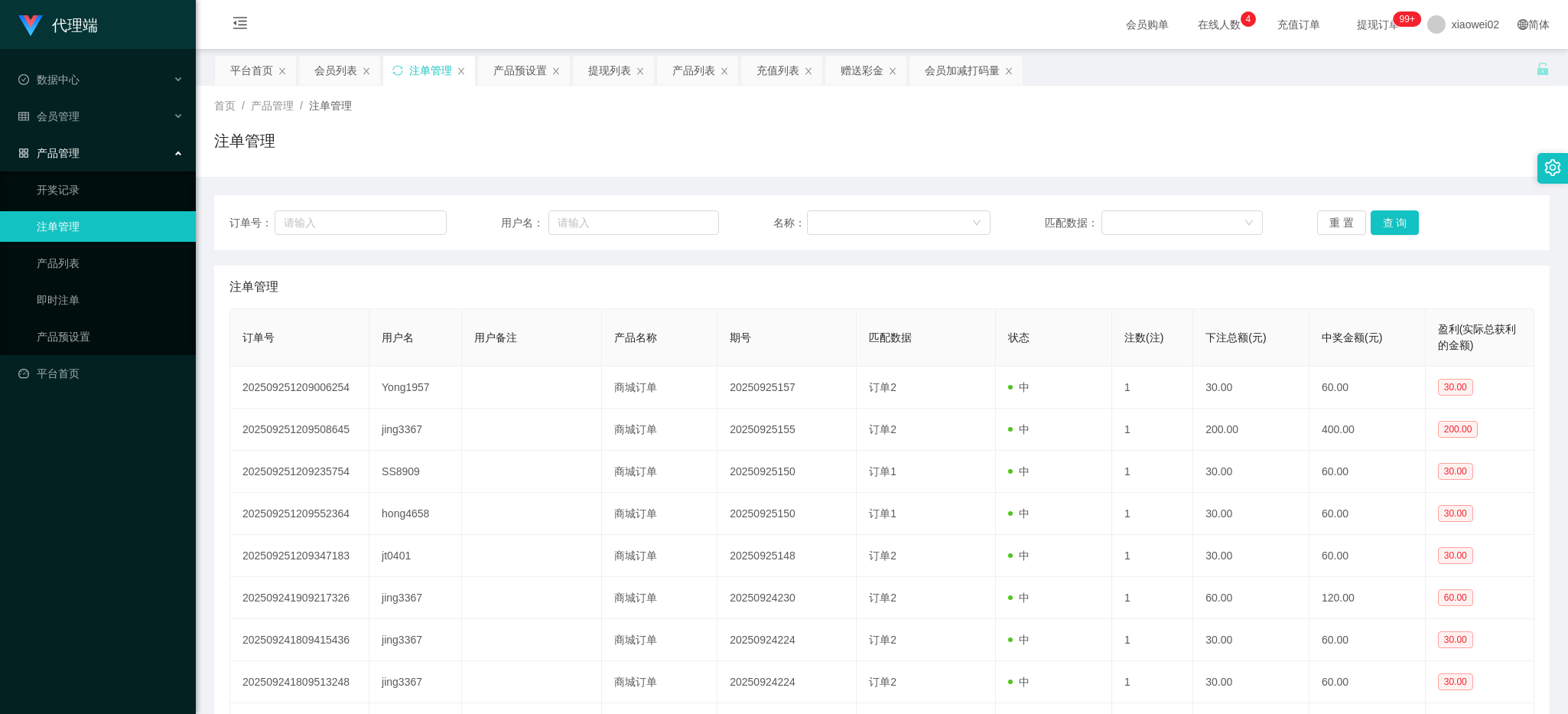
drag, startPoint x: 70, startPoint y: 140, endPoint x: 75, endPoint y: 120, distance: 20.6
click at [70, 140] on div "产品管理" at bounding box center [97, 153] width 196 height 31
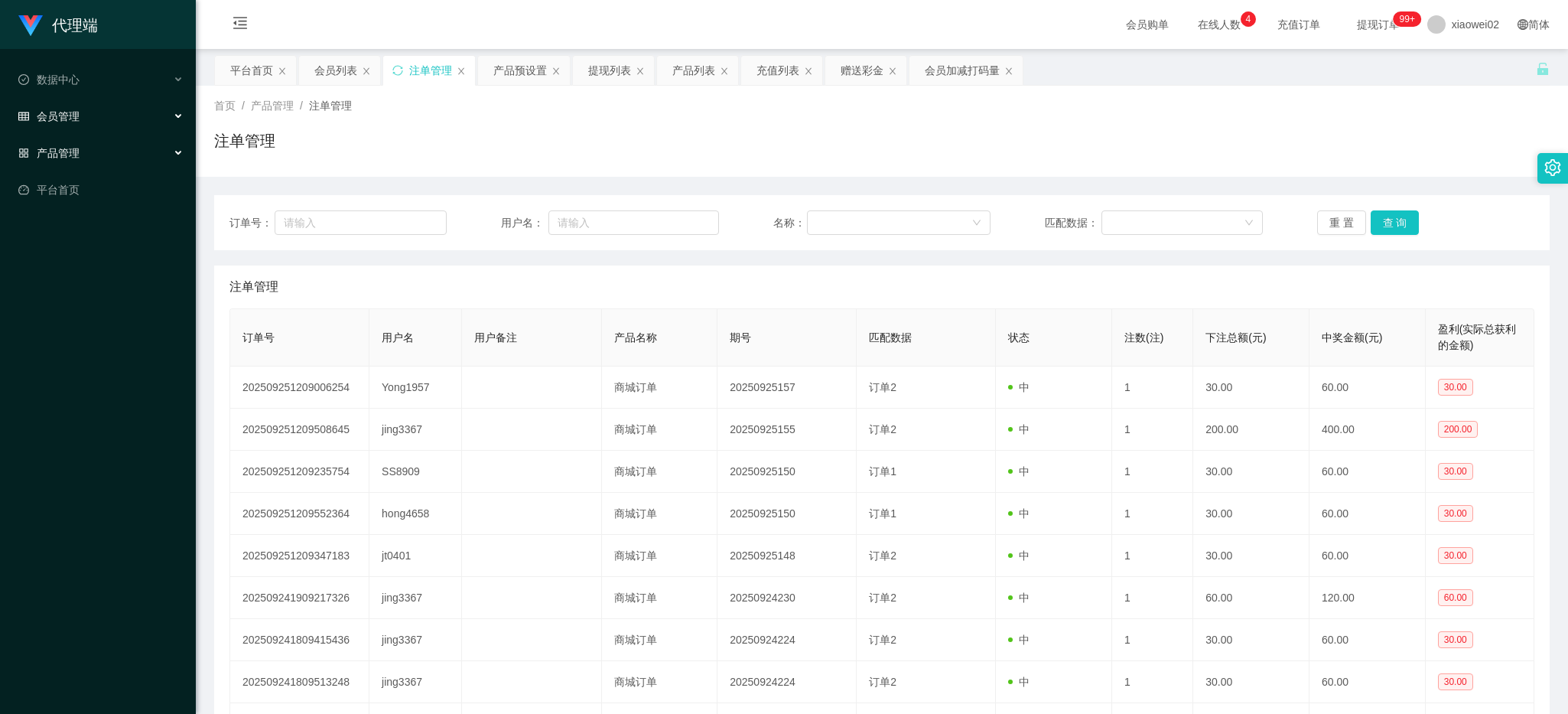
click at [75, 120] on span "会员管理" at bounding box center [49, 116] width 61 height 12
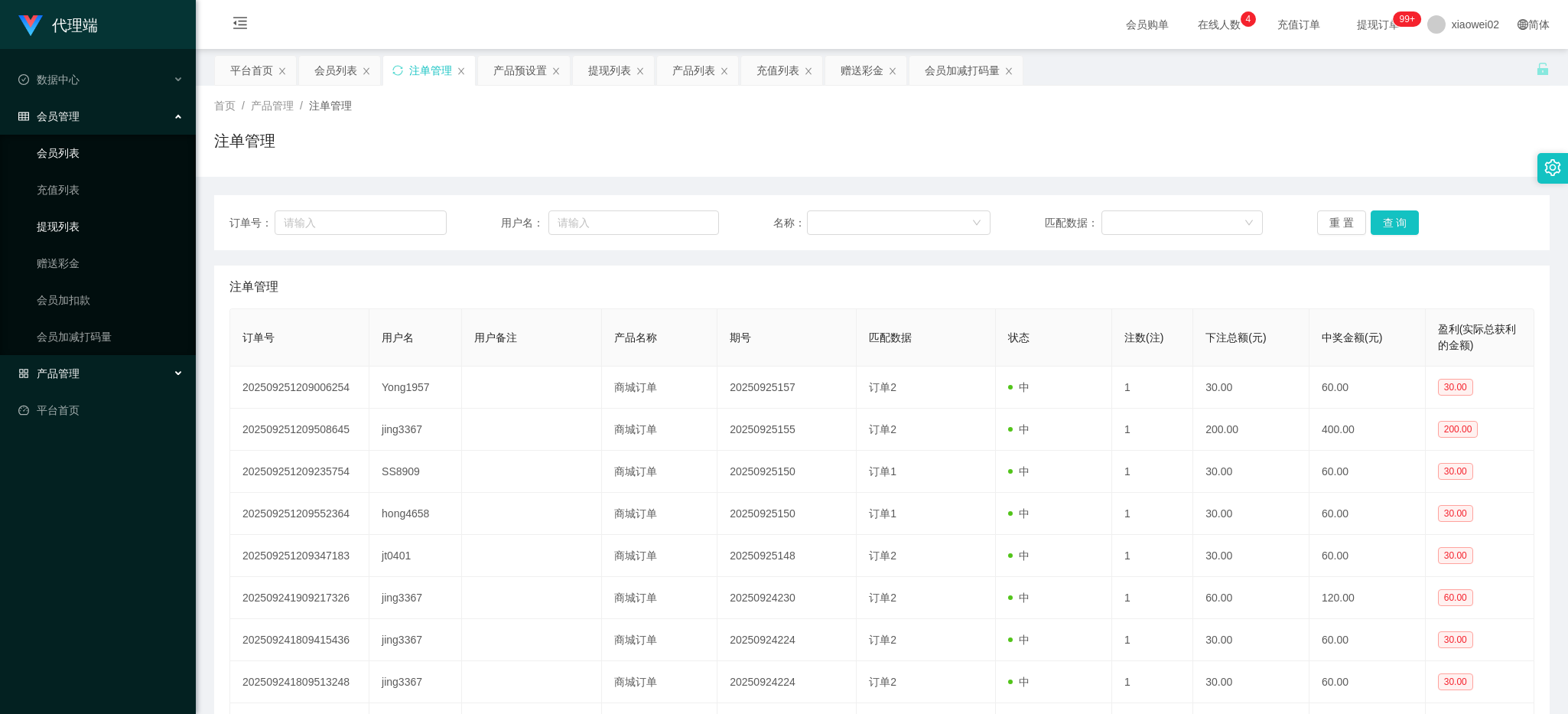
click at [81, 226] on link "提现列表" at bounding box center [110, 226] width 147 height 31
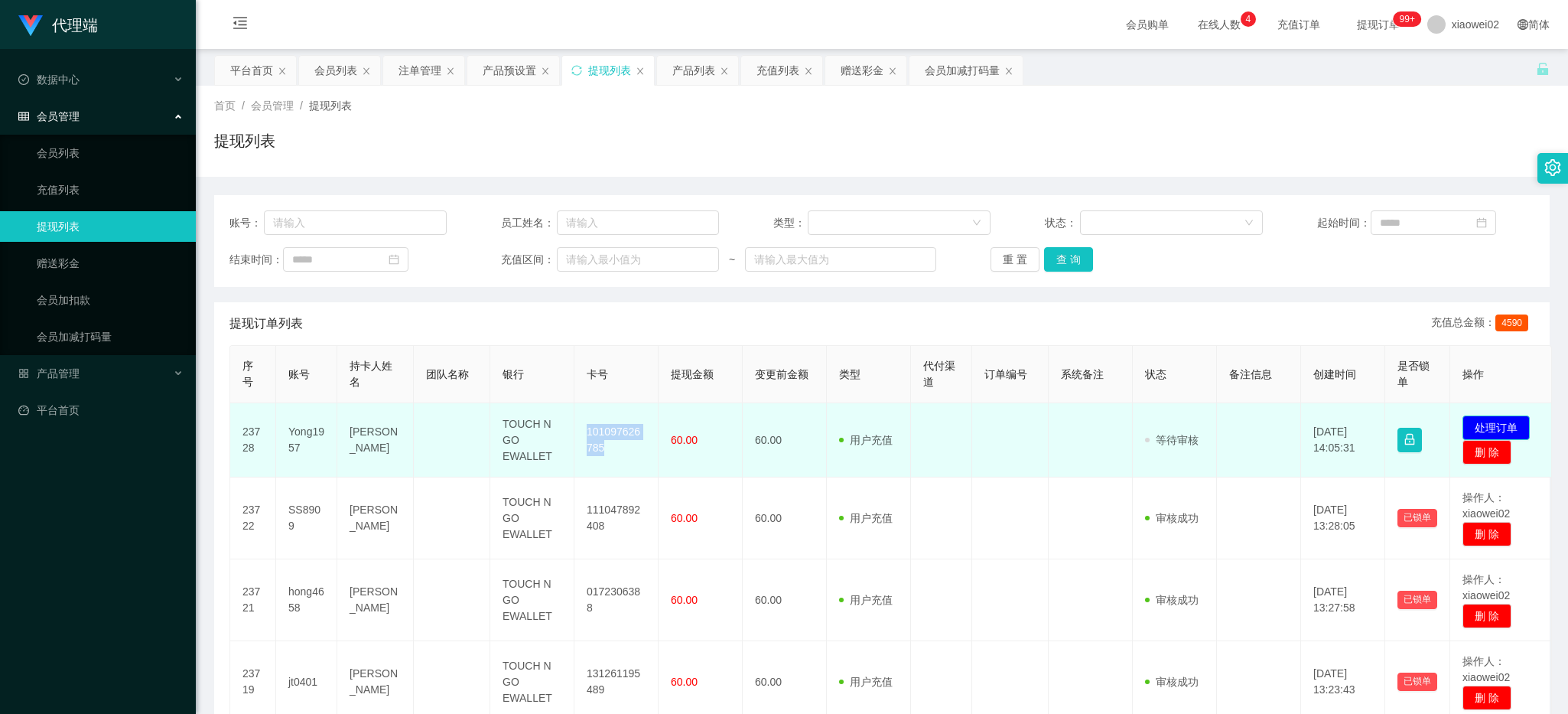
click at [1487, 429] on button "处理订单" at bounding box center [1496, 427] width 67 height 24
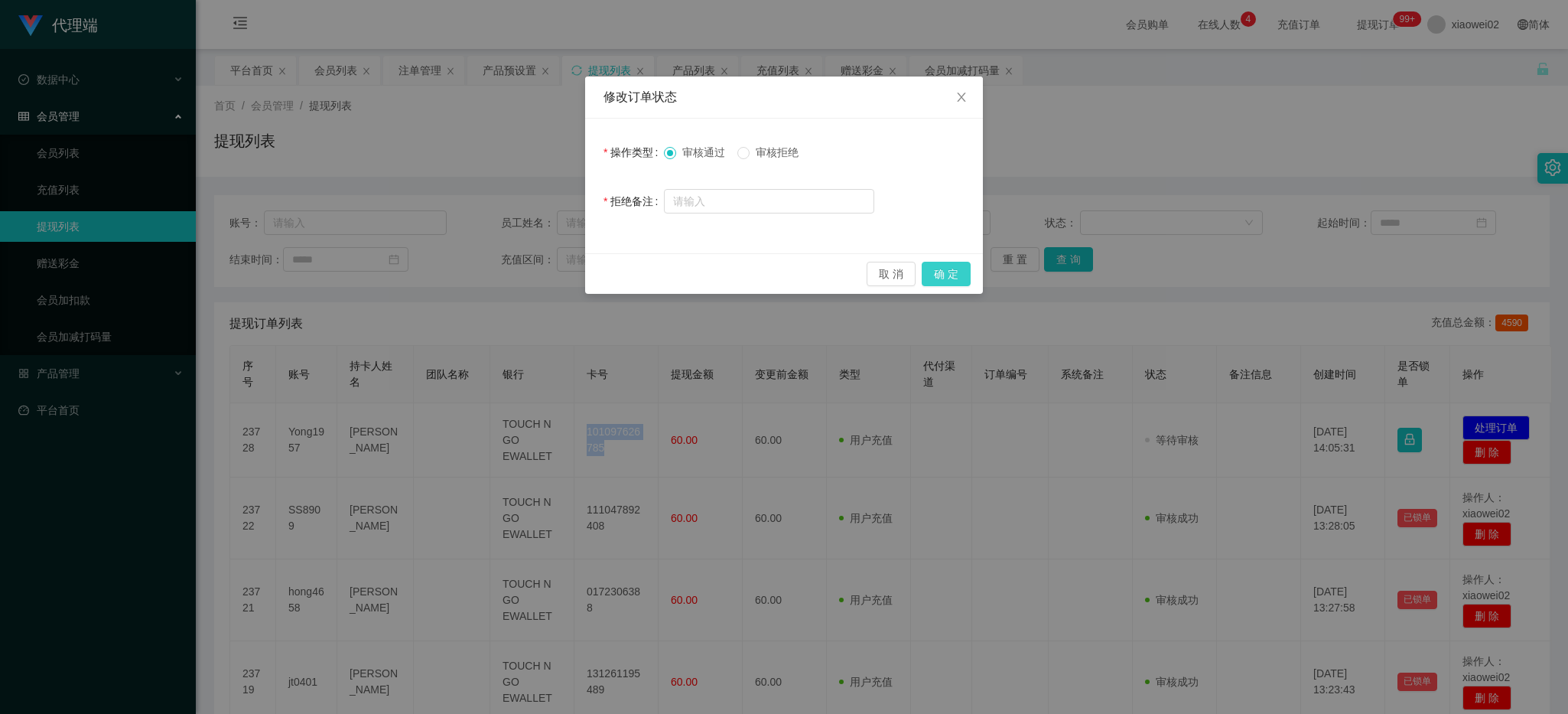
click at [938, 269] on button "确 定" at bounding box center [946, 274] width 49 height 24
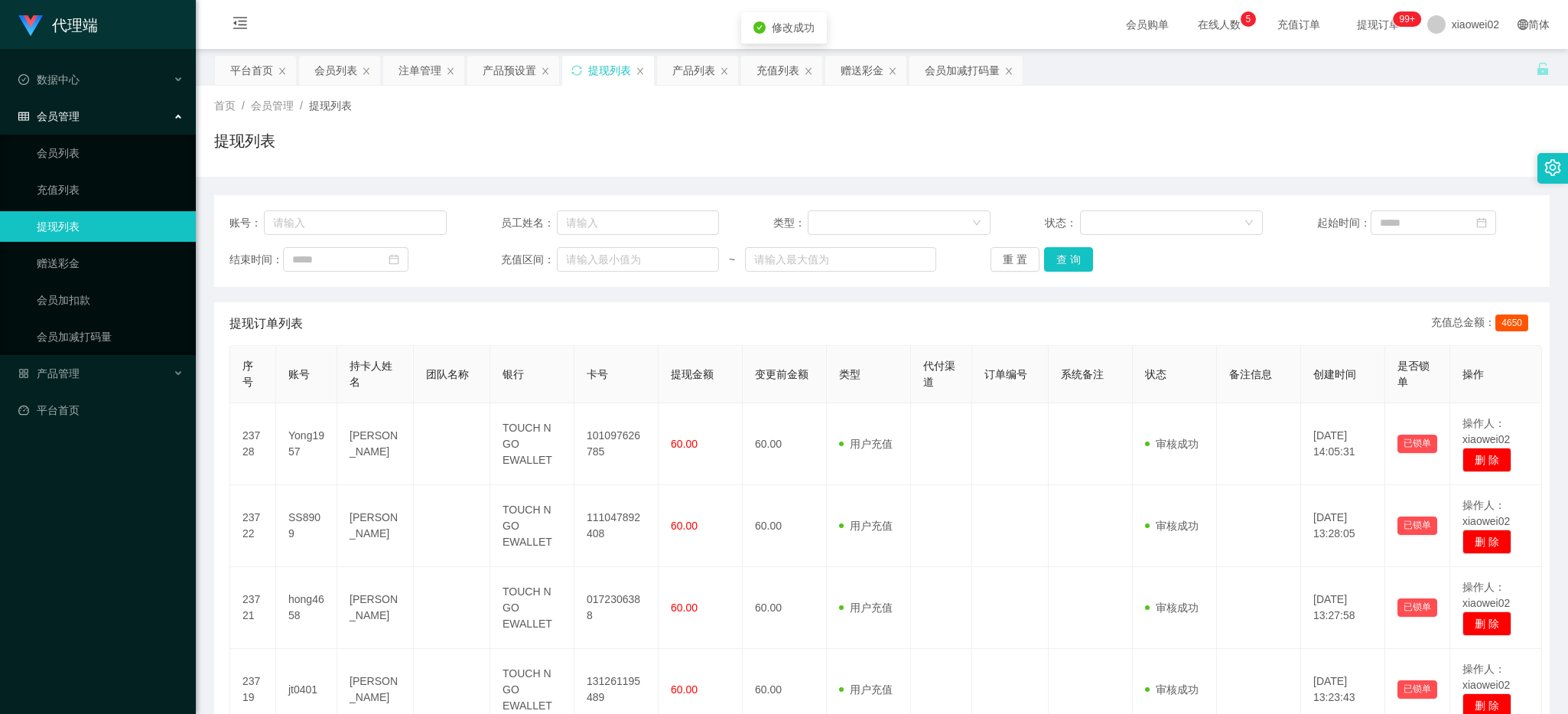
click at [796, 314] on div "提现订单列表 充值总金额： 4650" at bounding box center [881, 324] width 1305 height 43
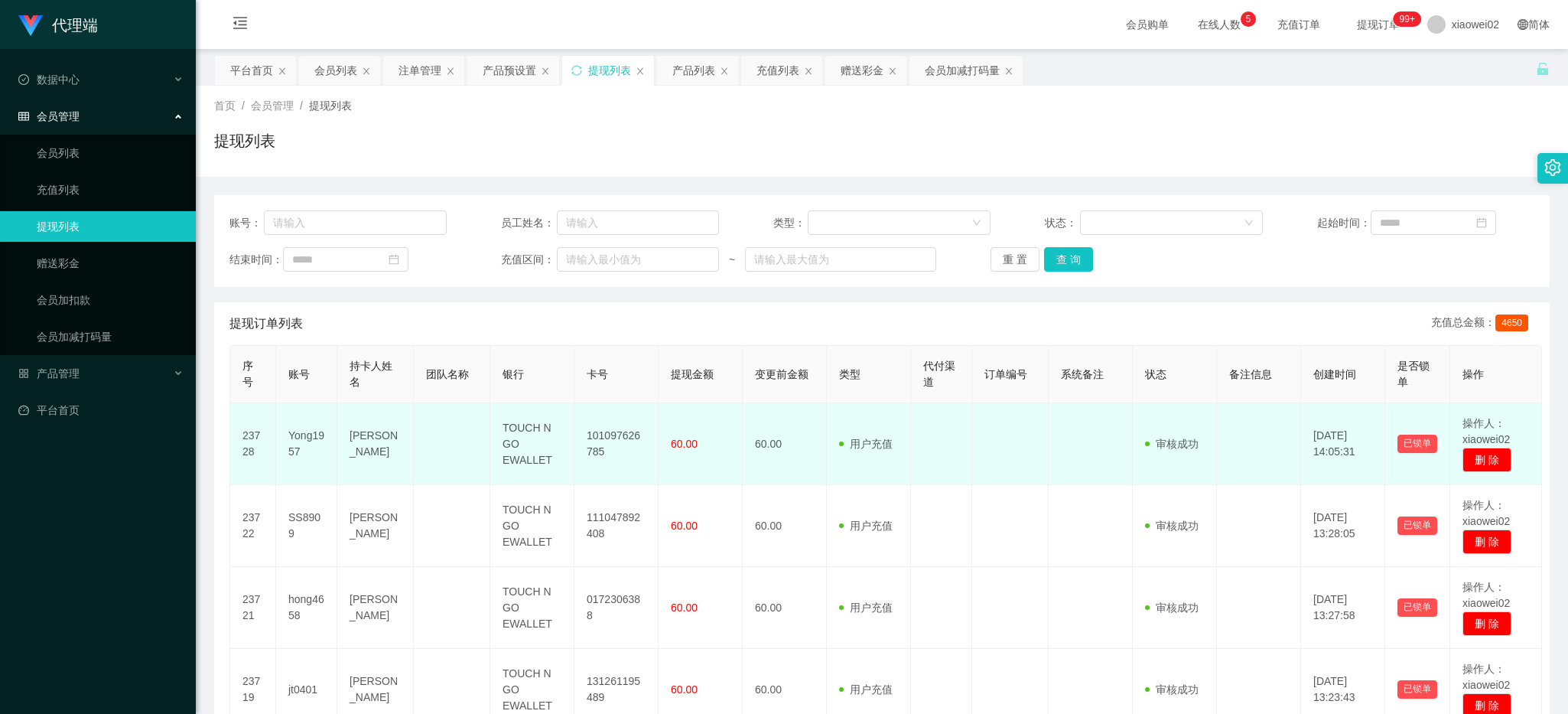
click at [629, 441] on td "101097626785" at bounding box center [616, 443] width 84 height 82
copy td "101097626785"
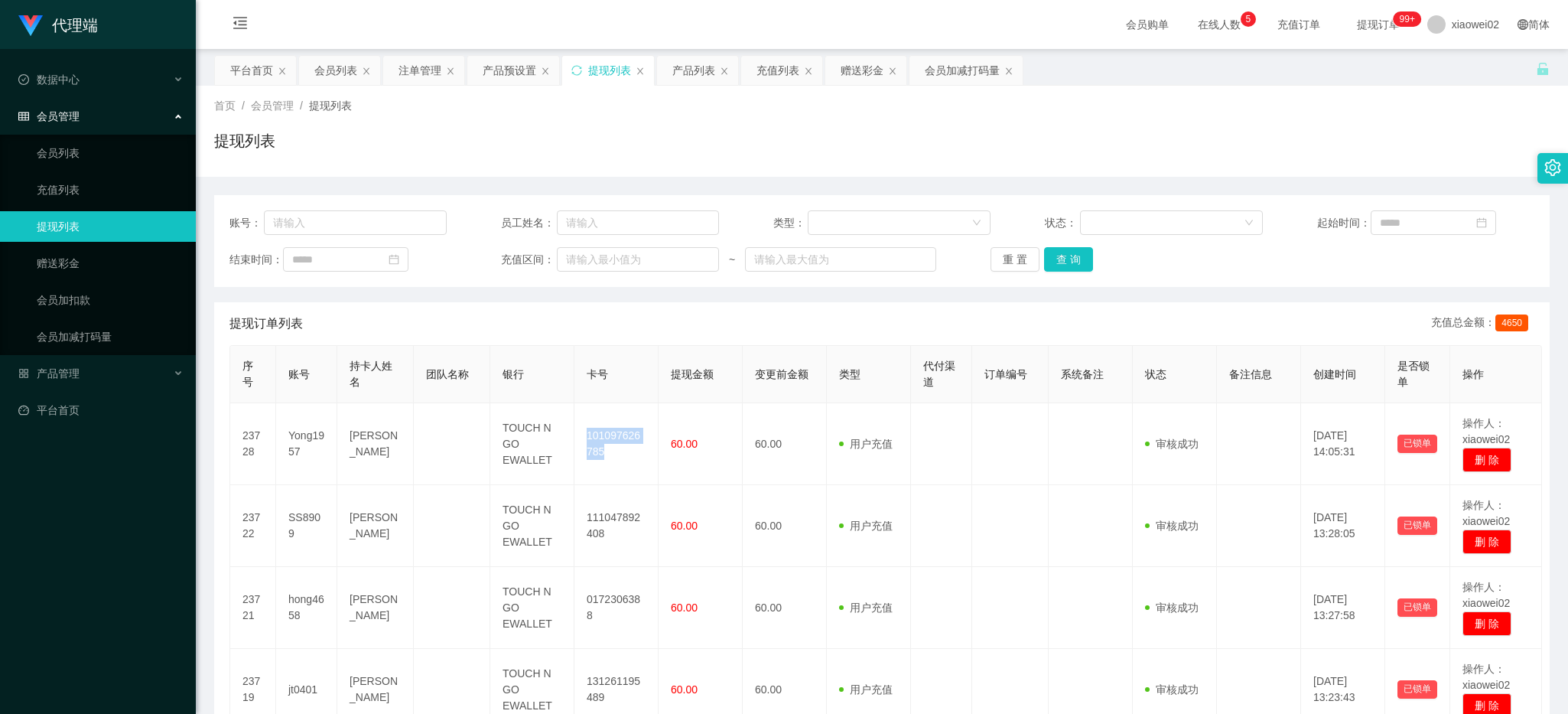
click at [717, 361] on th "提现金额" at bounding box center [701, 374] width 84 height 57
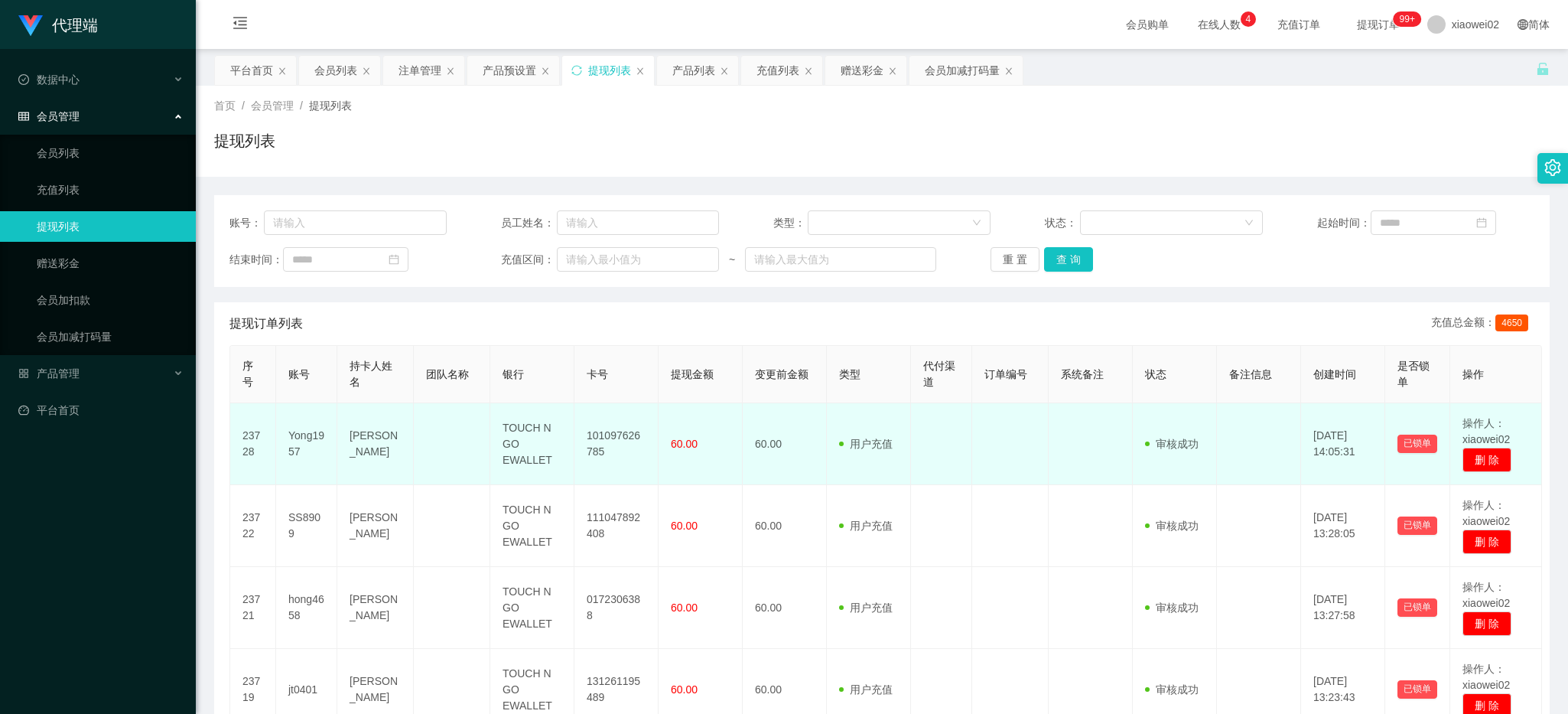
click at [765, 444] on td "60.00" at bounding box center [785, 443] width 84 height 82
click at [609, 437] on td "101097626785" at bounding box center [616, 443] width 84 height 82
copy td "101097626785"
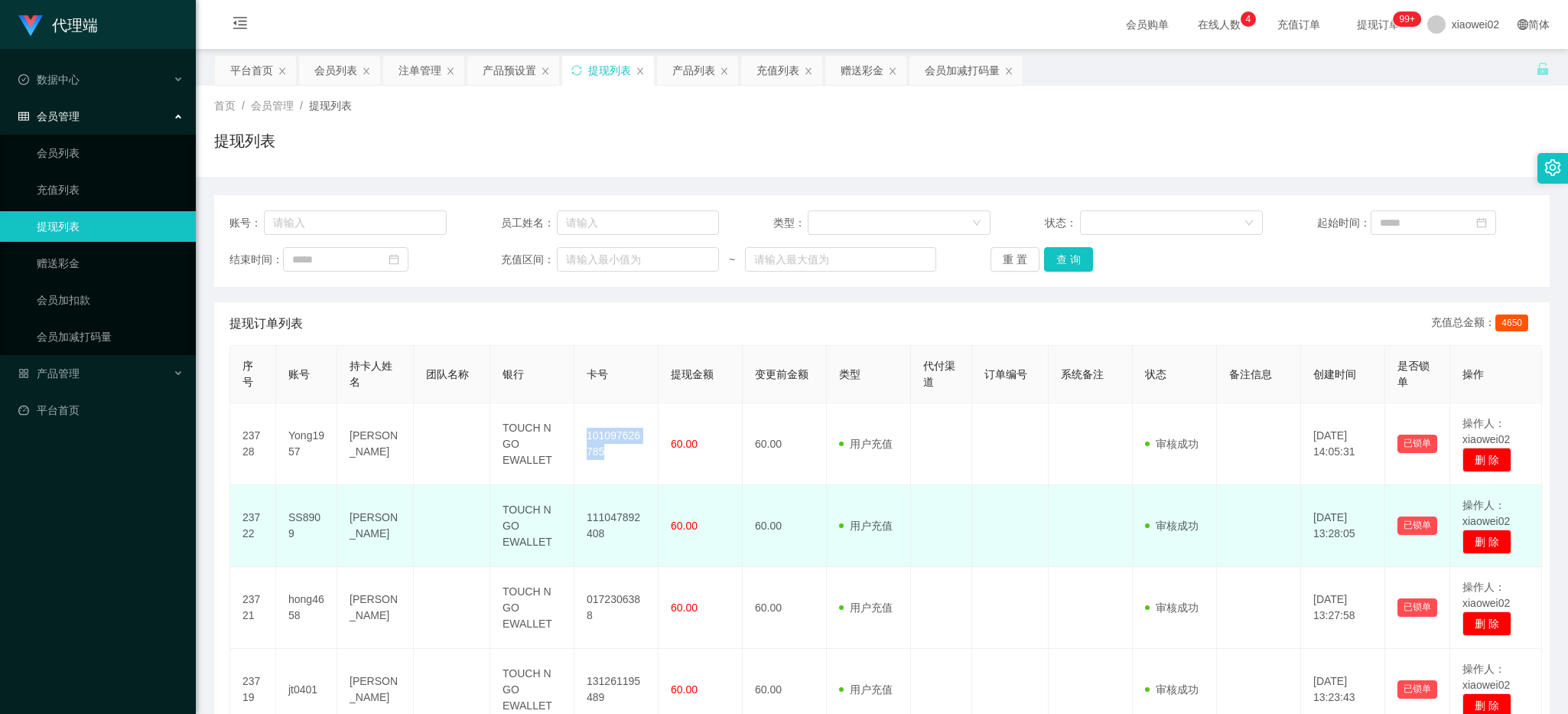
drag, startPoint x: 775, startPoint y: 499, endPoint x: 743, endPoint y: 486, distance: 34.5
click at [775, 499] on td "60.00" at bounding box center [785, 526] width 84 height 82
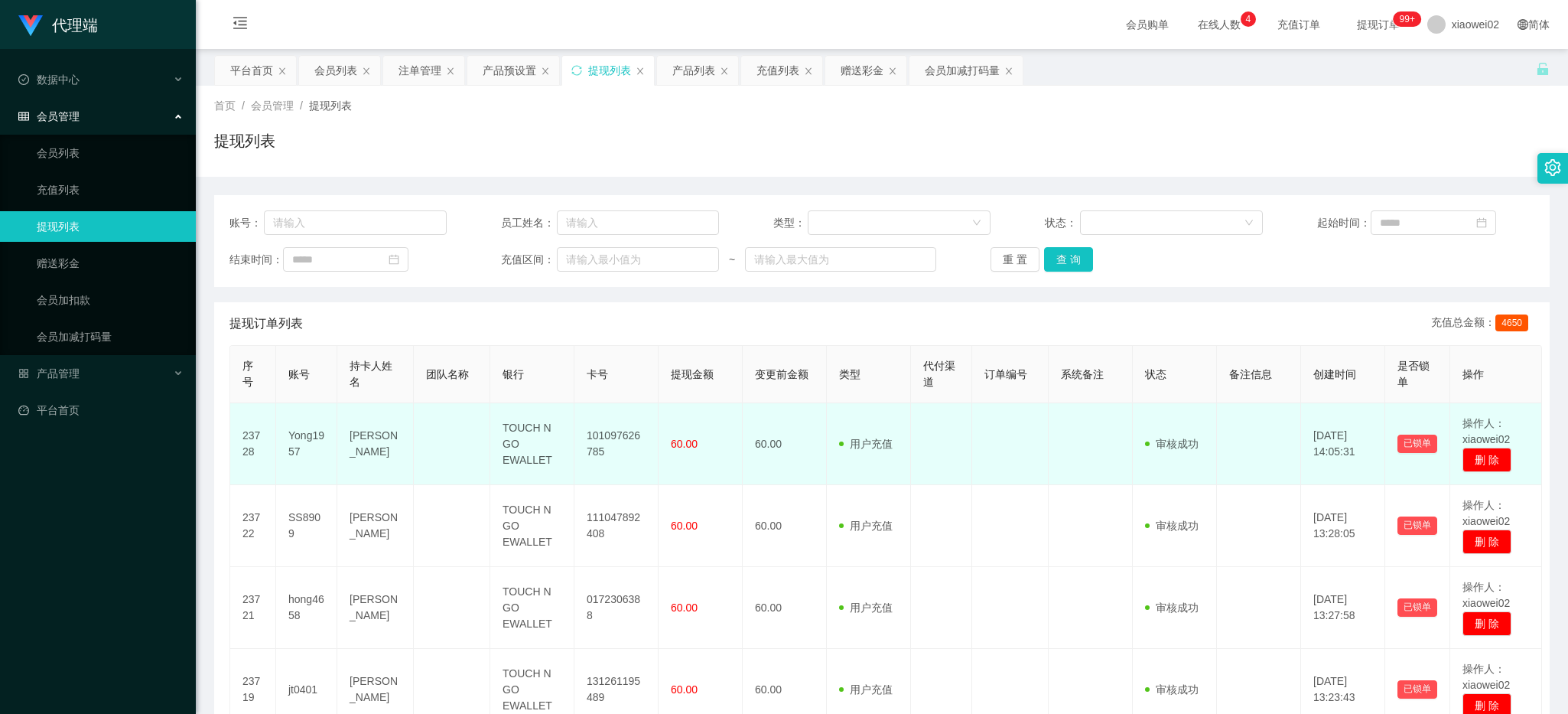
click at [617, 433] on td "101097626785" at bounding box center [616, 443] width 84 height 82
copy td "101097626785"
click at [517, 424] on td "TOUCH N GO EWALLET" at bounding box center [532, 443] width 84 height 82
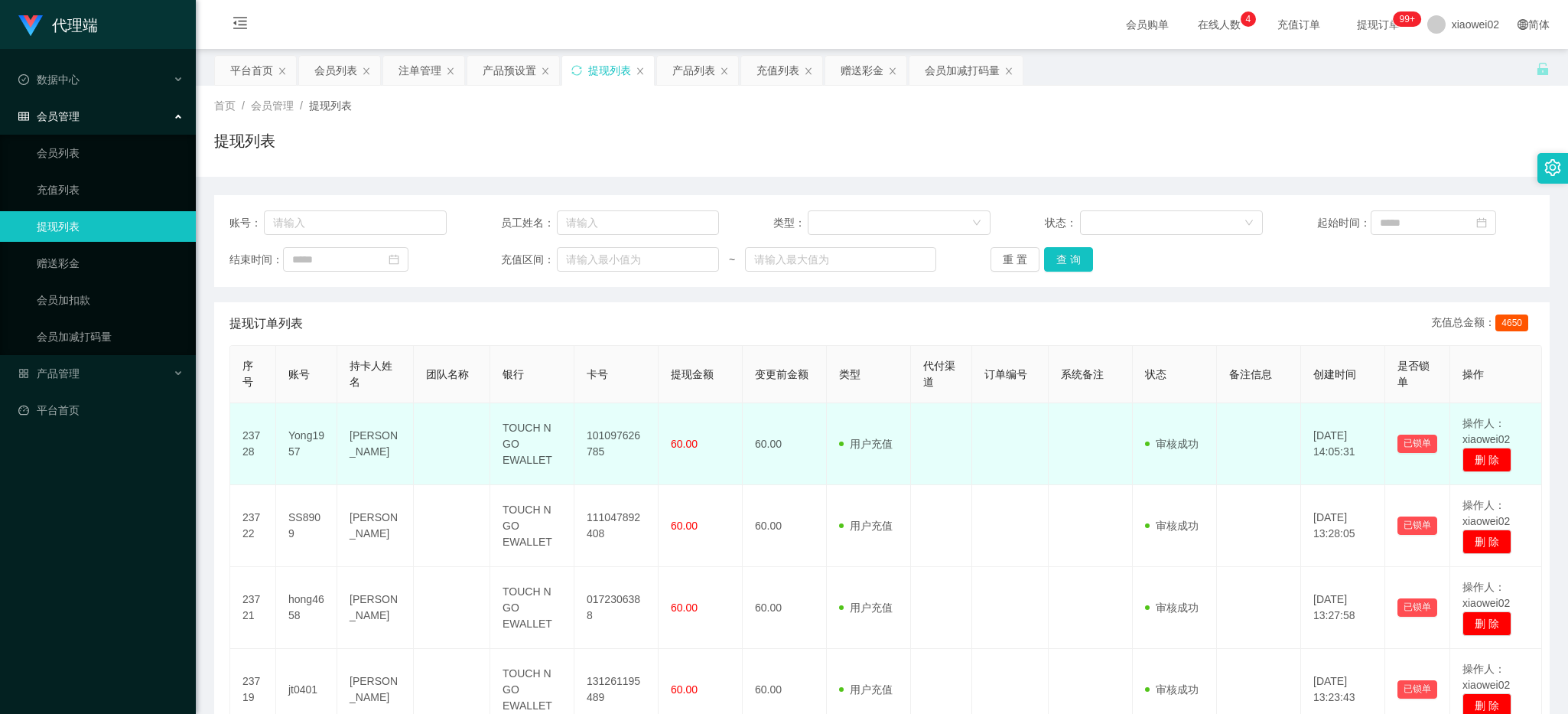
drag, startPoint x: 517, startPoint y: 424, endPoint x: 537, endPoint y: 465, distance: 45.6
click at [537, 465] on td "TOUCH N GO EWALLET" at bounding box center [532, 443] width 84 height 82
click at [374, 444] on td "[PERSON_NAME]" at bounding box center [376, 443] width 77 height 82
click at [690, 470] on td "60.00" at bounding box center [701, 443] width 84 height 82
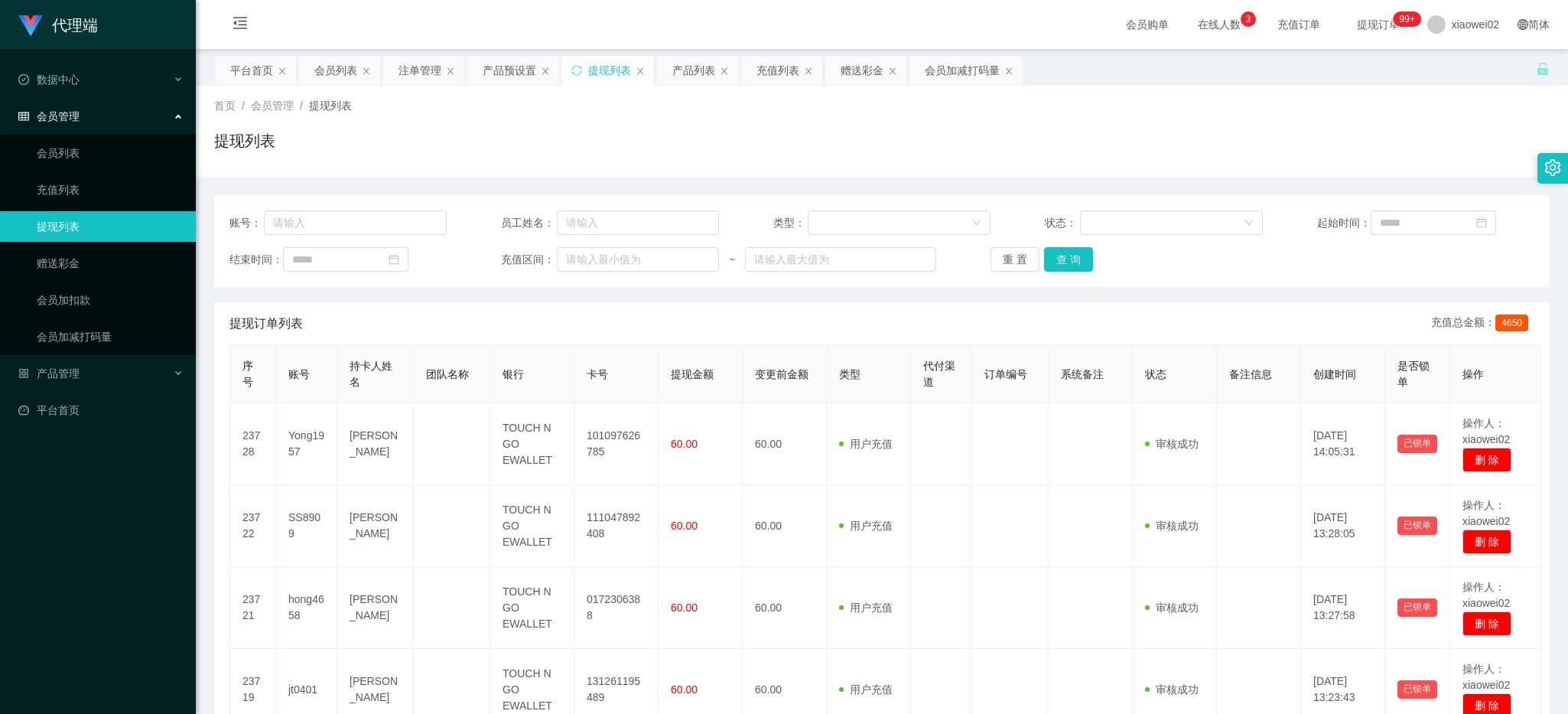
click at [702, 403] on th "提现金额" at bounding box center [701, 374] width 84 height 57
click at [1118, 129] on div "提现列表" at bounding box center [882, 147] width 1336 height 36
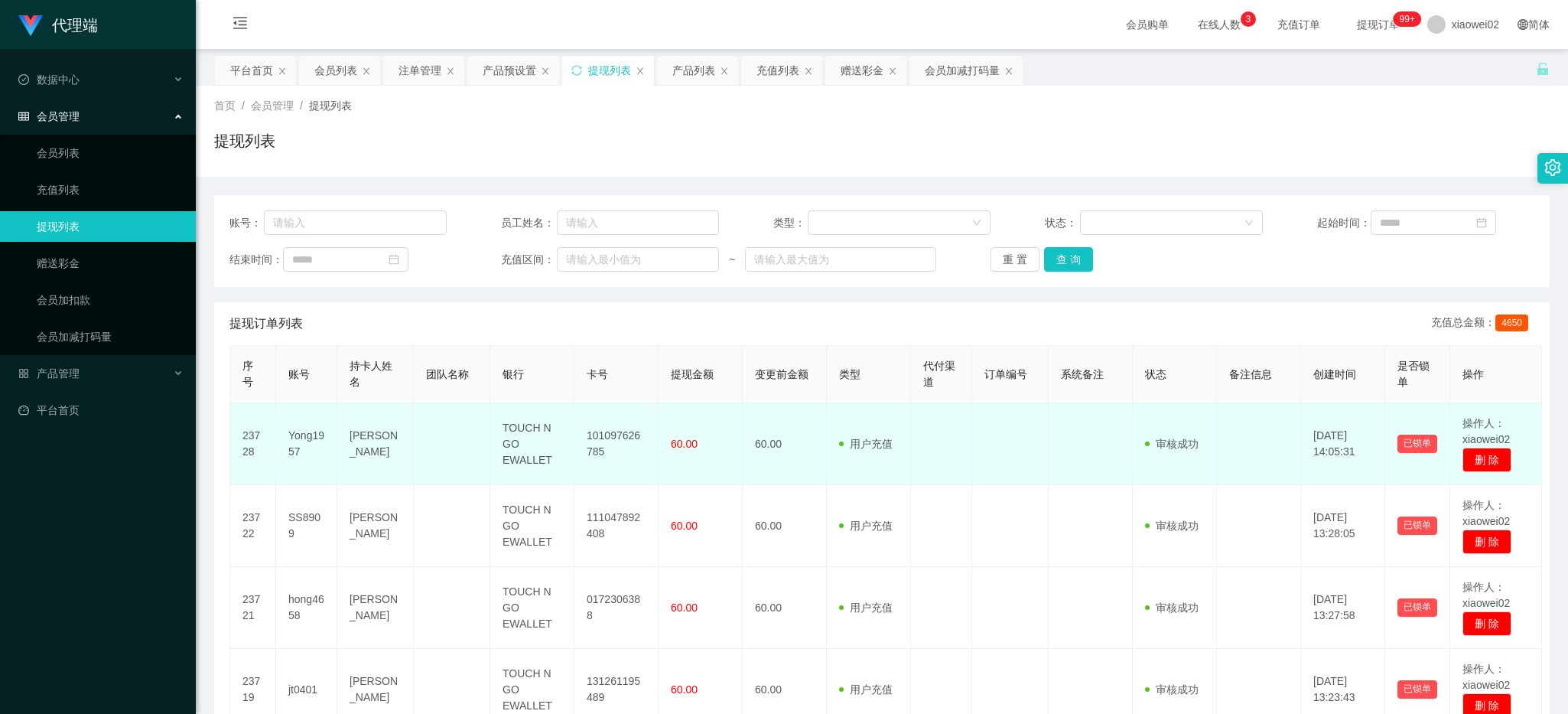
click at [636, 435] on td "101097626785" at bounding box center [616, 443] width 84 height 82
copy td "101097626785"
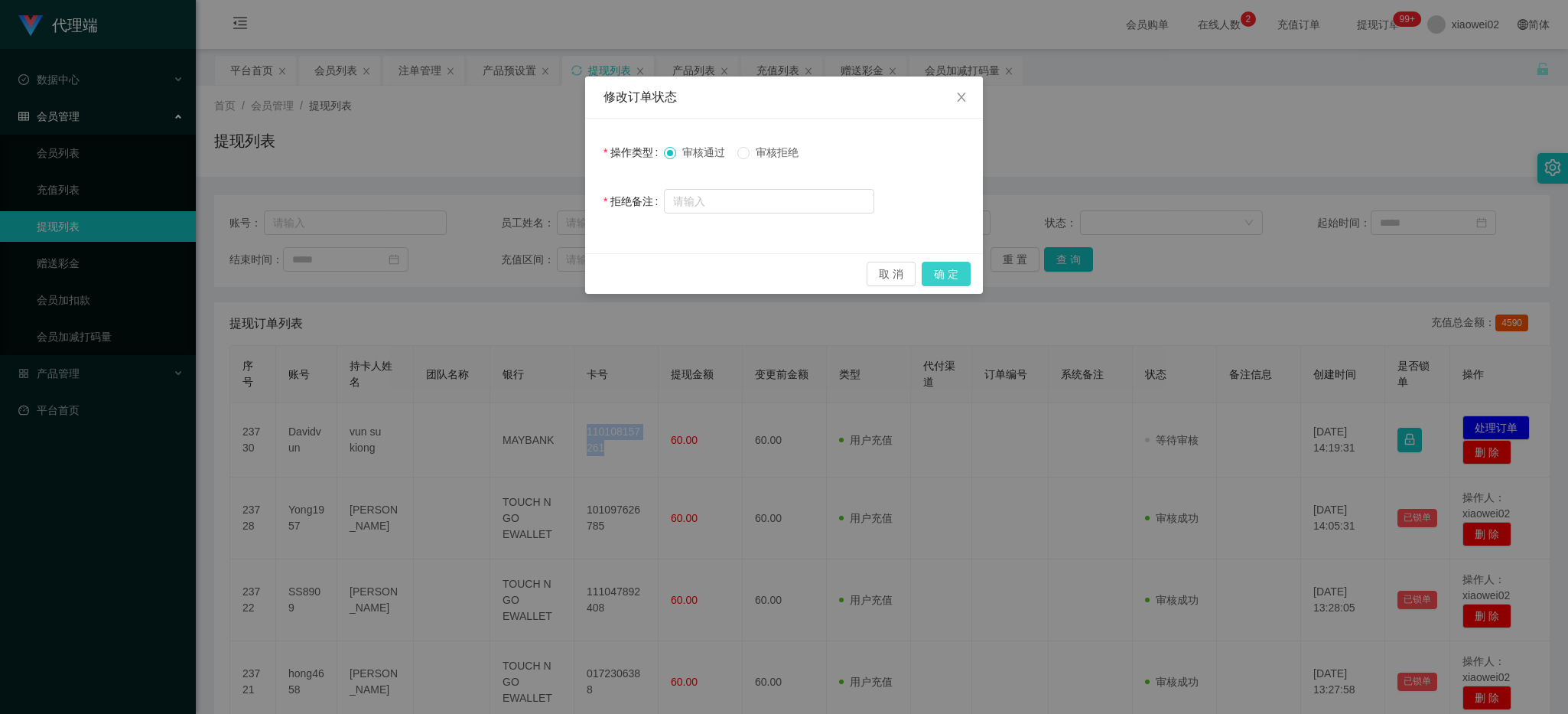
click at [949, 268] on button "确 定" at bounding box center [946, 274] width 49 height 24
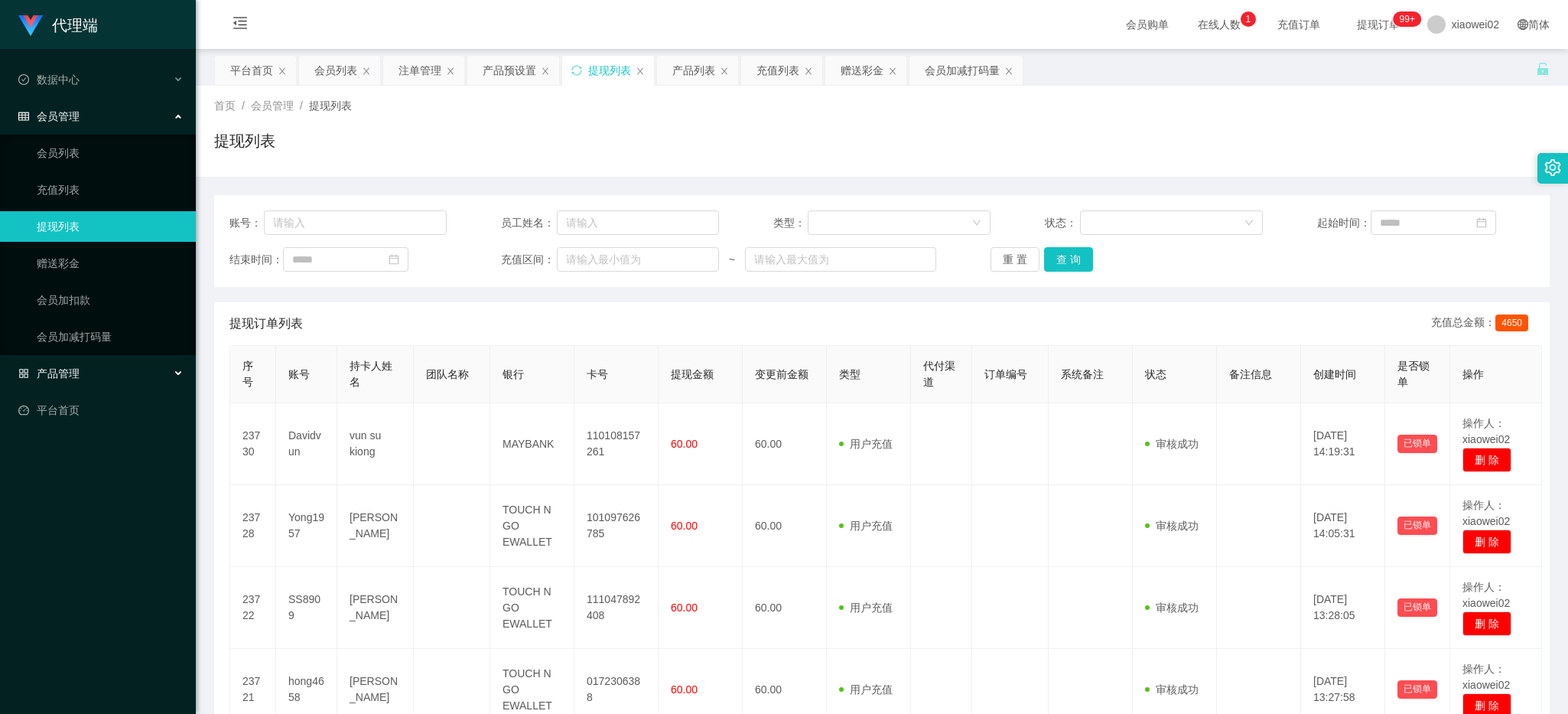
click at [98, 372] on div "产品管理" at bounding box center [97, 373] width 196 height 31
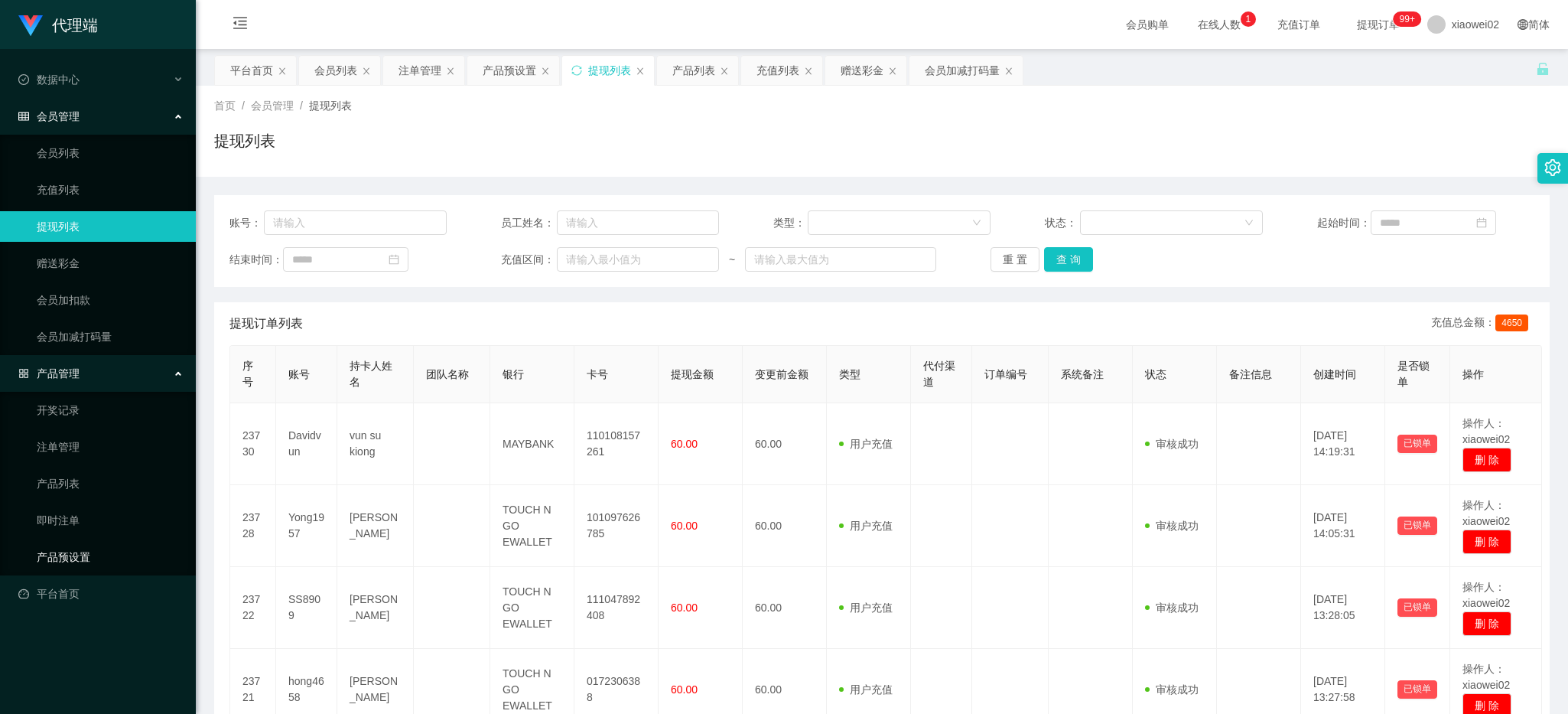
click at [105, 549] on link "产品预设置" at bounding box center [110, 557] width 147 height 31
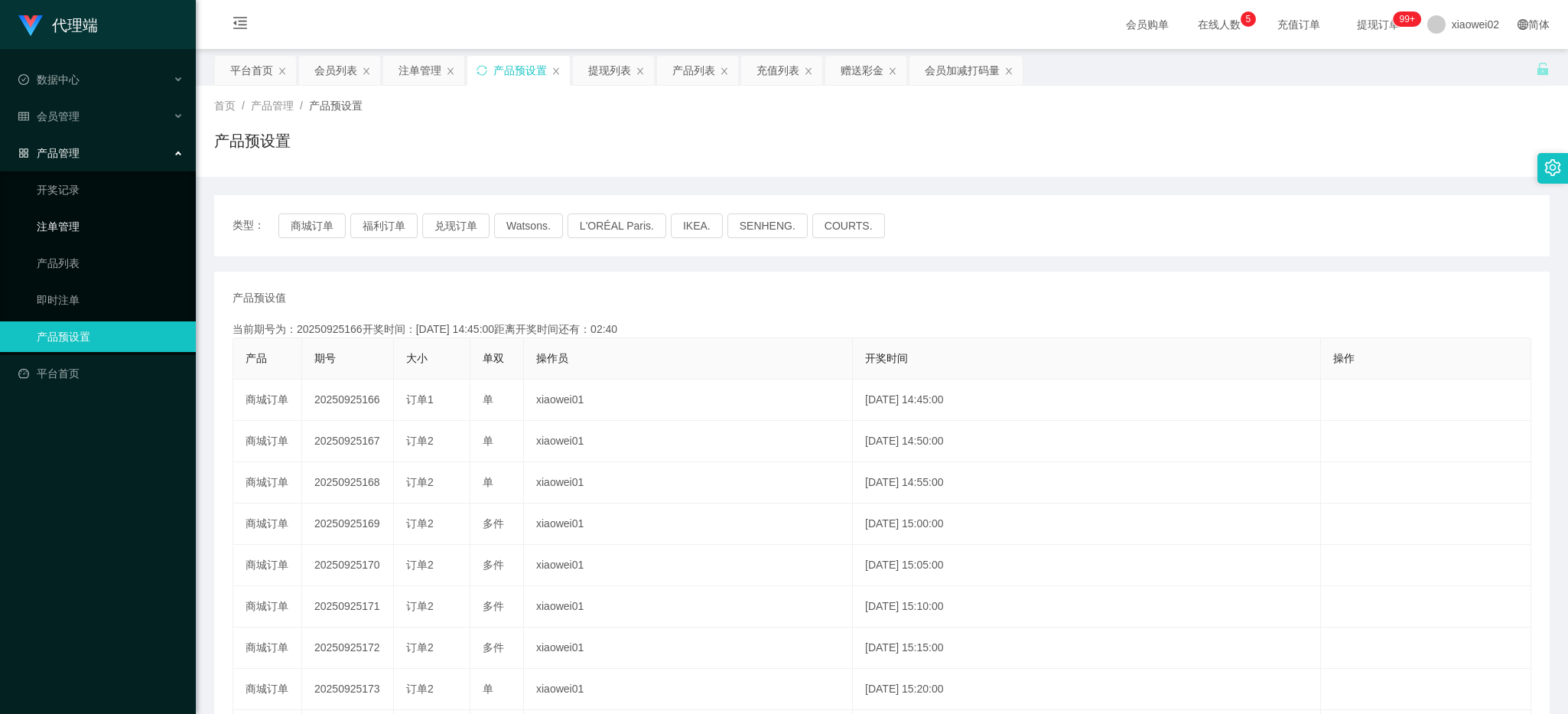
click at [90, 233] on link "注单管理" at bounding box center [110, 226] width 147 height 31
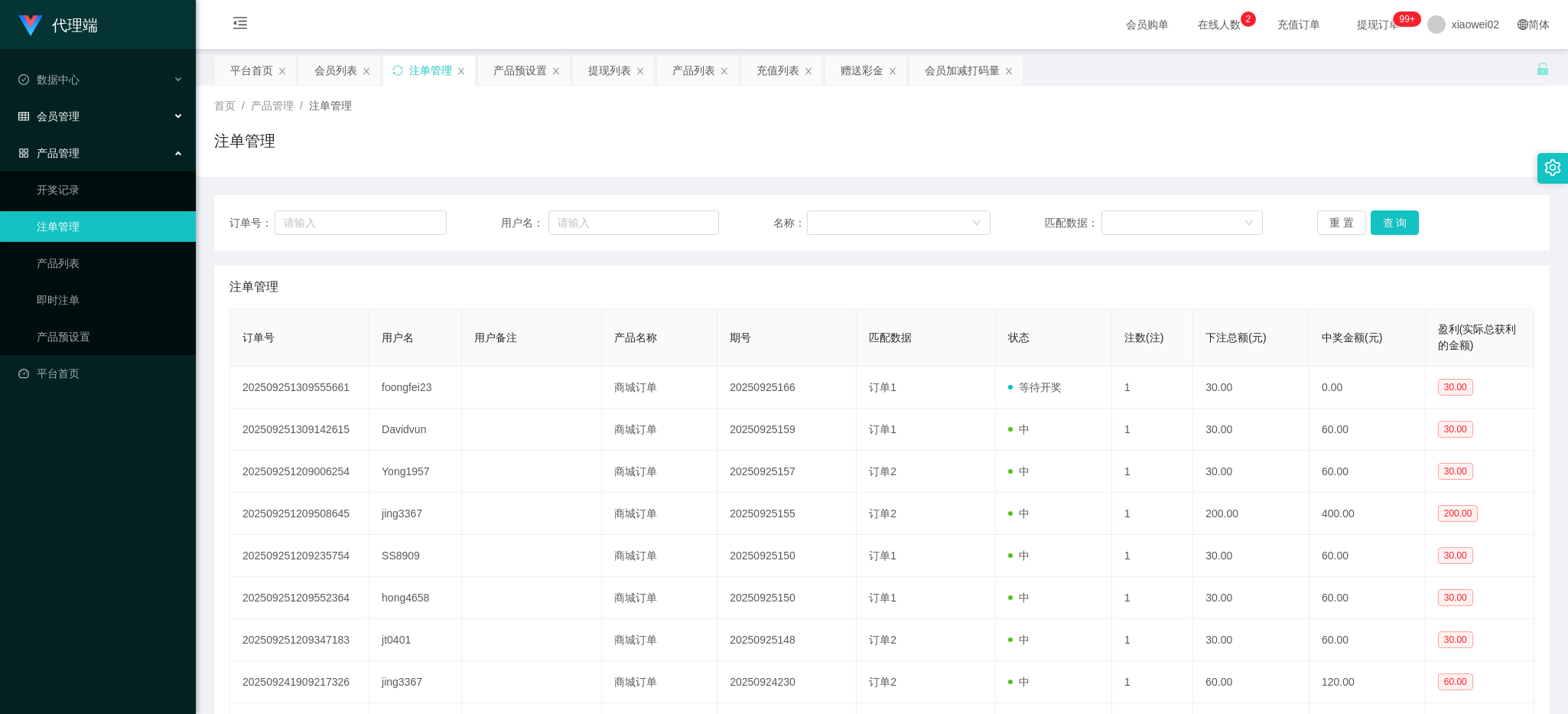
click at [75, 105] on div "会员管理" at bounding box center [97, 116] width 196 height 31
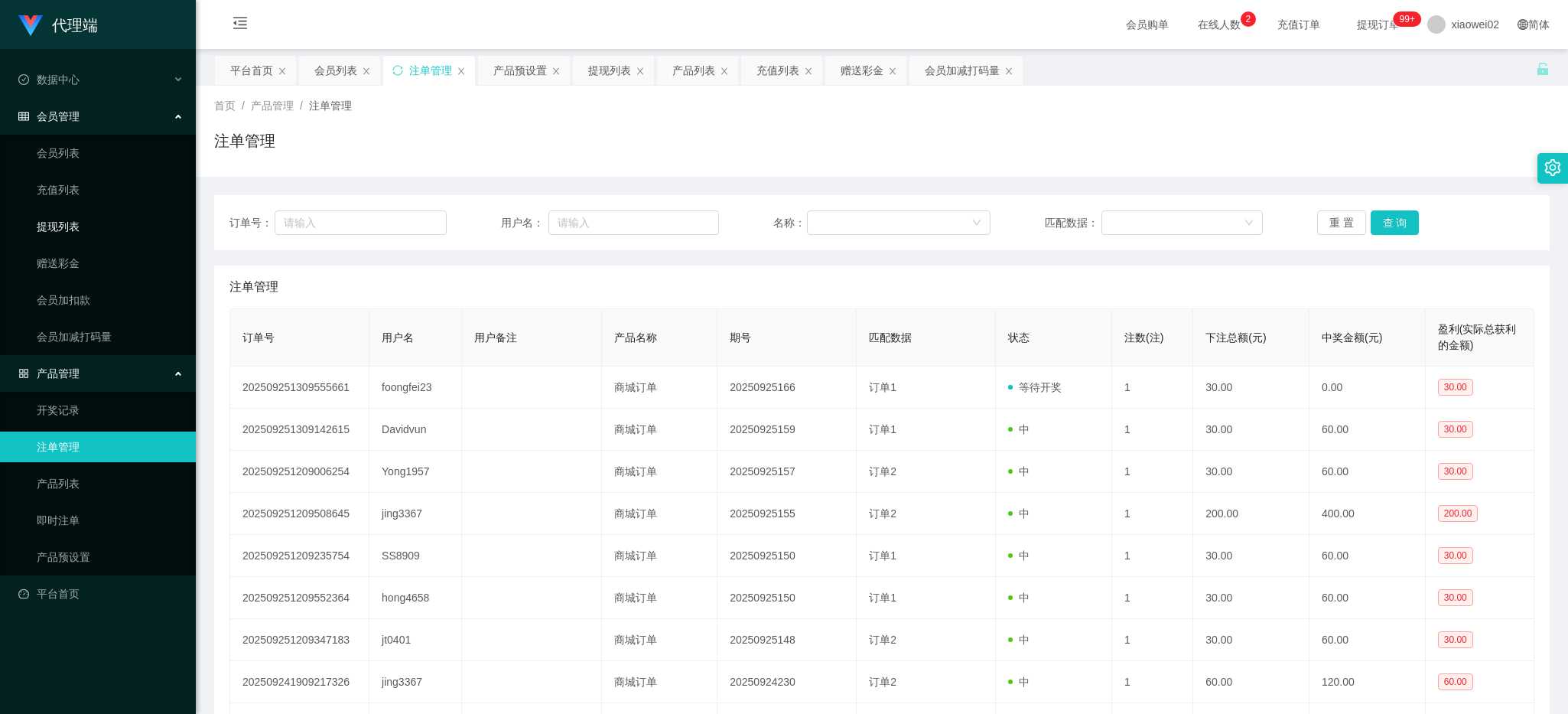
click at [73, 223] on link "提现列表" at bounding box center [110, 226] width 147 height 31
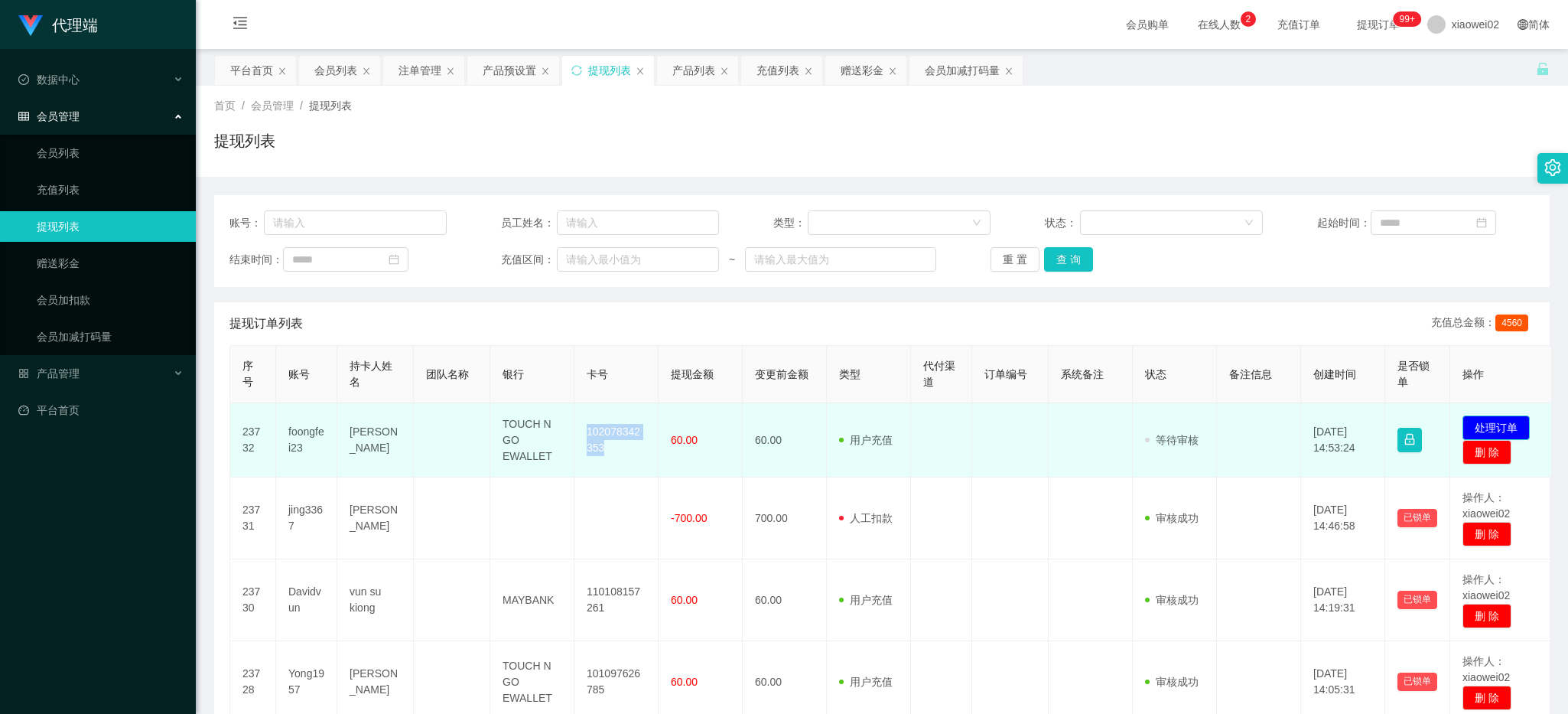
click at [1530, 428] on button "处理订单" at bounding box center [1496, 427] width 67 height 24
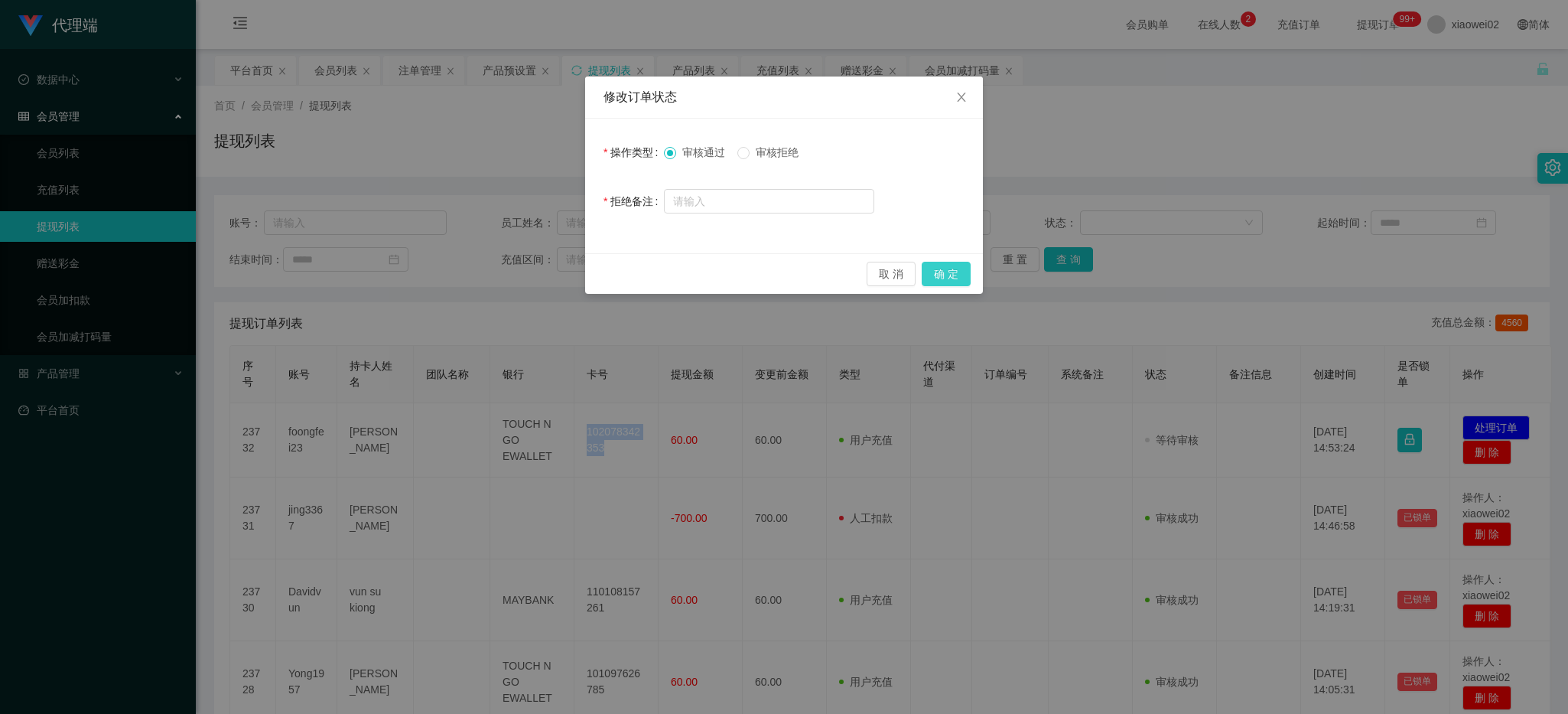
click at [968, 269] on button "确 定" at bounding box center [946, 274] width 49 height 24
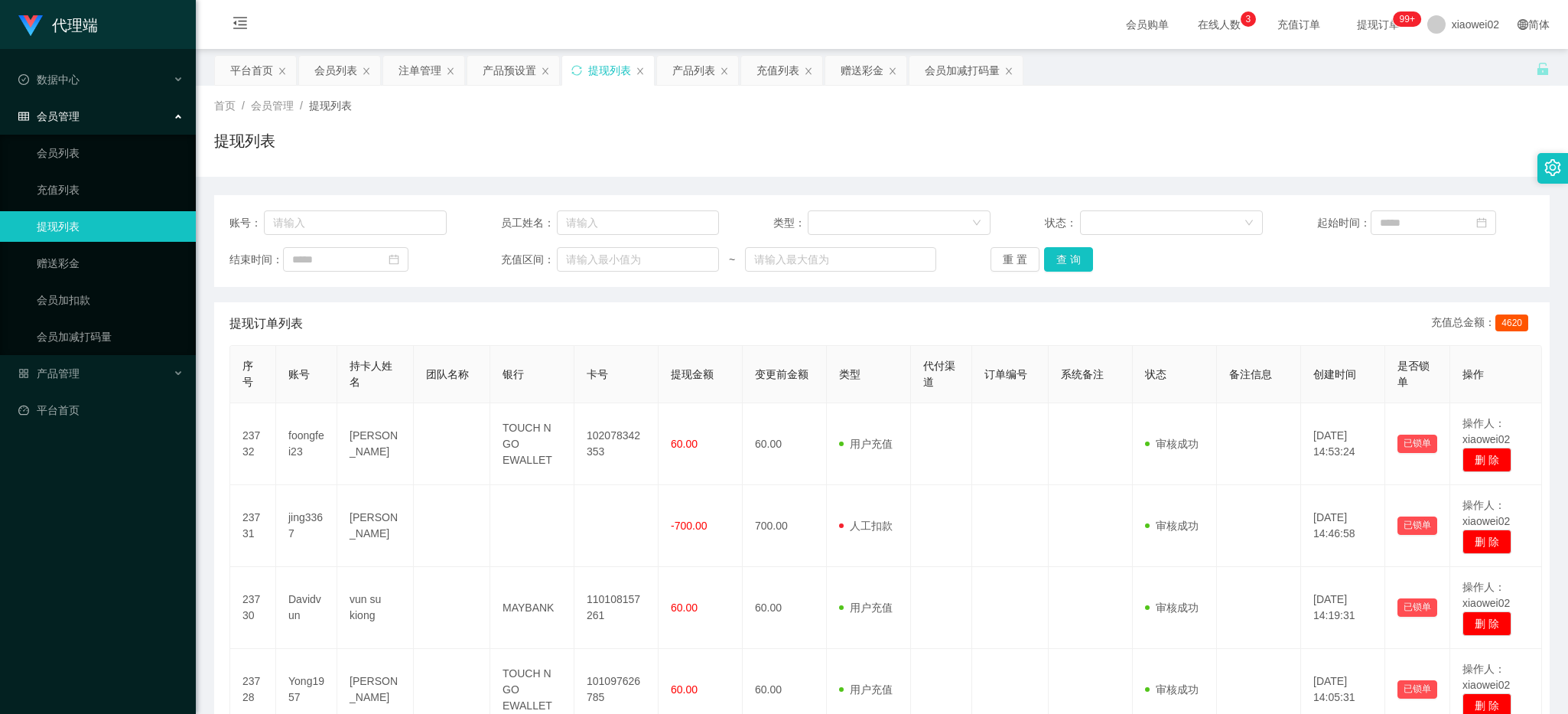
click at [1438, 65] on div "平台首页 会员列表 注单管理 产品预设置 提现列表 产品列表 充值列表 赠送彩金 会员加减打码量" at bounding box center [875, 82] width 1322 height 52
